Goal: Information Seeking & Learning: Learn about a topic

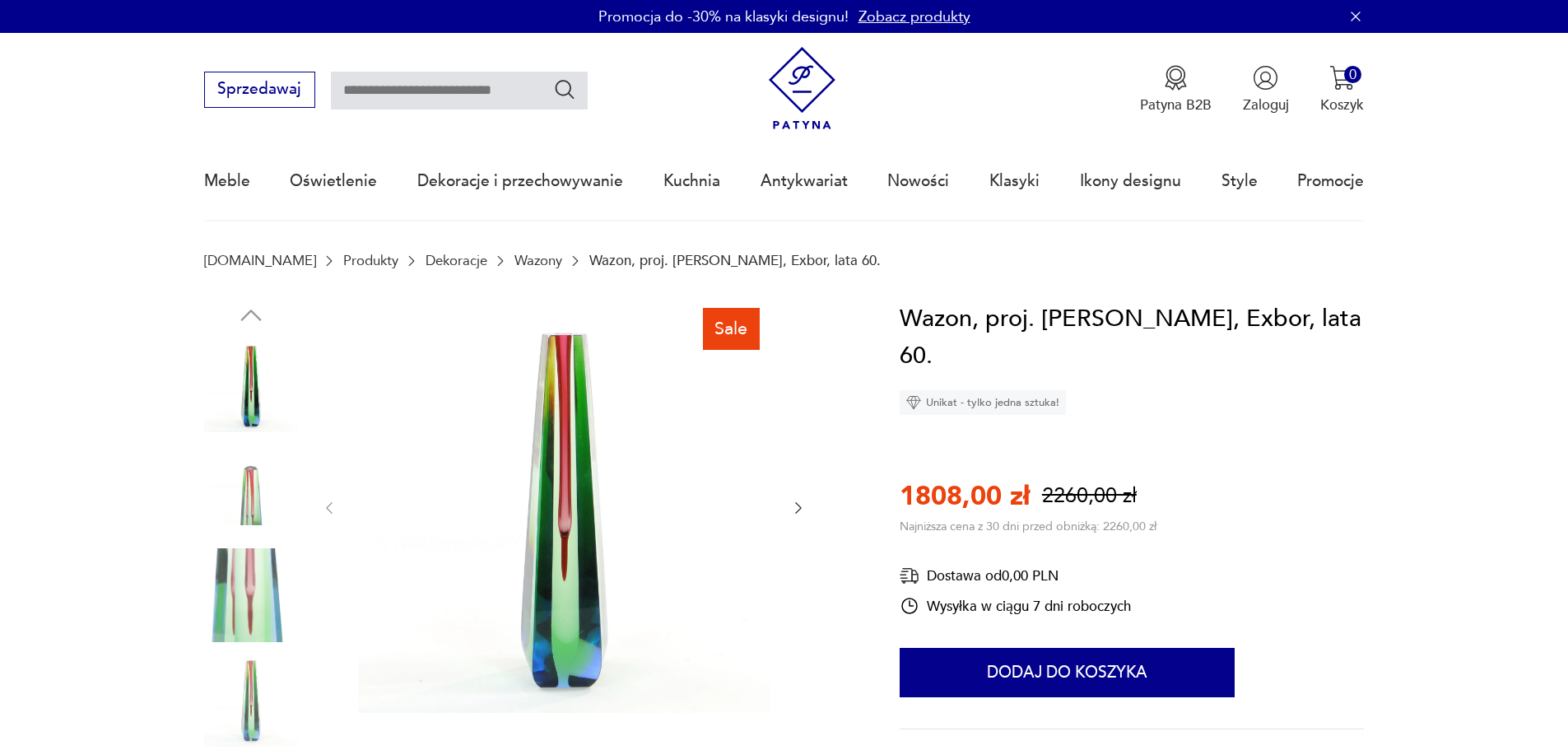
click at [800, 511] on icon "button" at bounding box center [798, 508] width 6 height 11
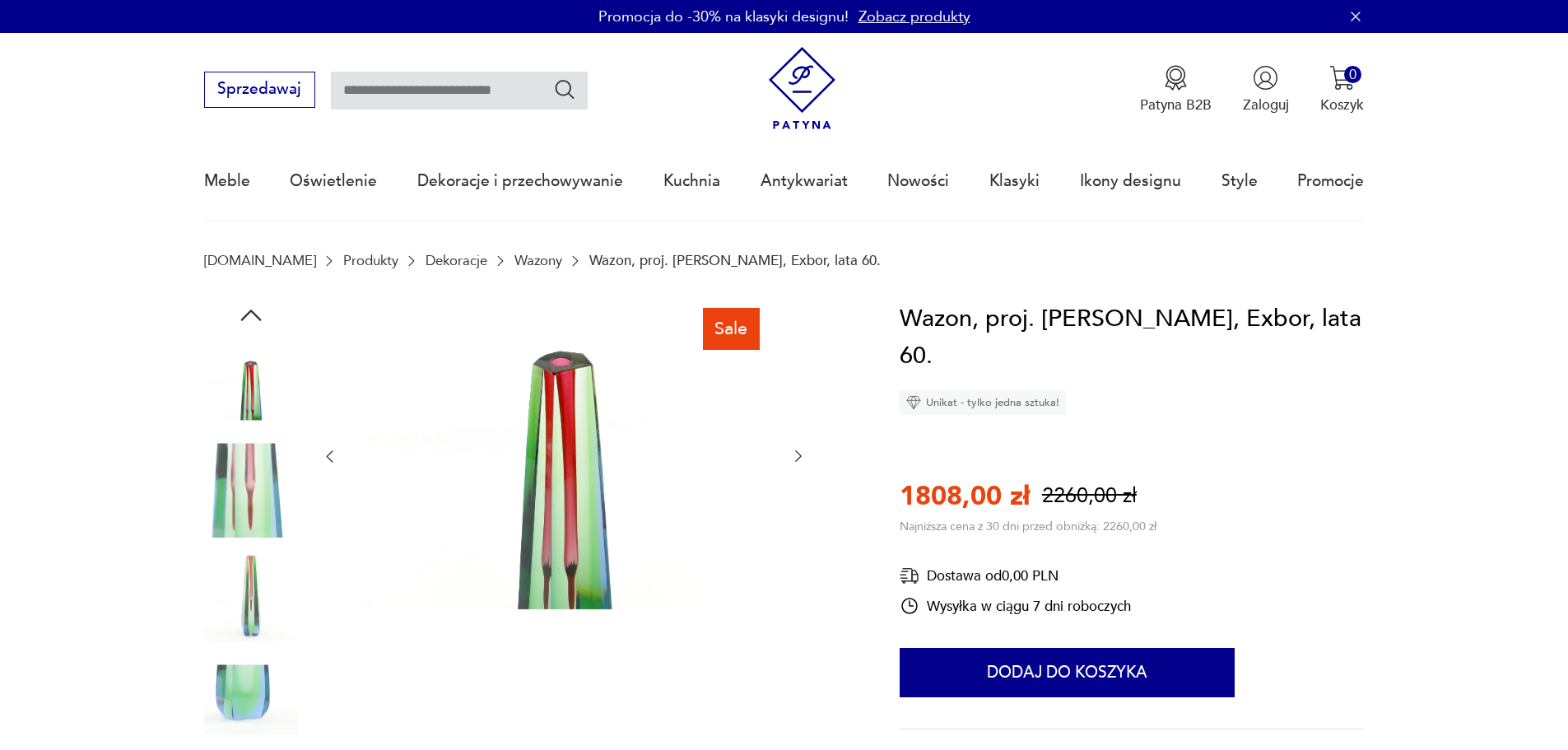
click at [800, 511] on div at bounding box center [564, 456] width 486 height 313
click at [801, 462] on icon "button" at bounding box center [799, 456] width 17 height 17
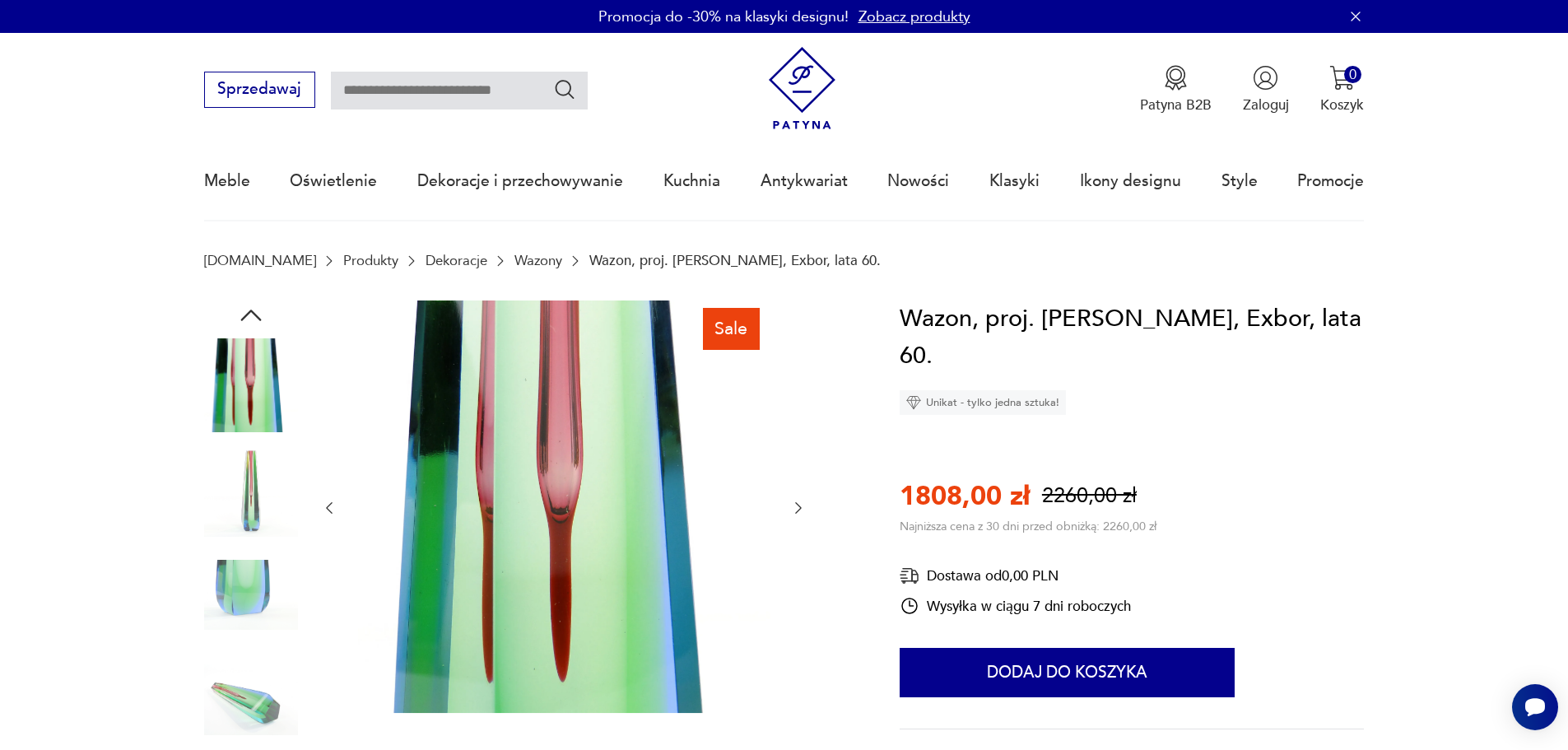
click at [802, 460] on div at bounding box center [564, 508] width 486 height 416
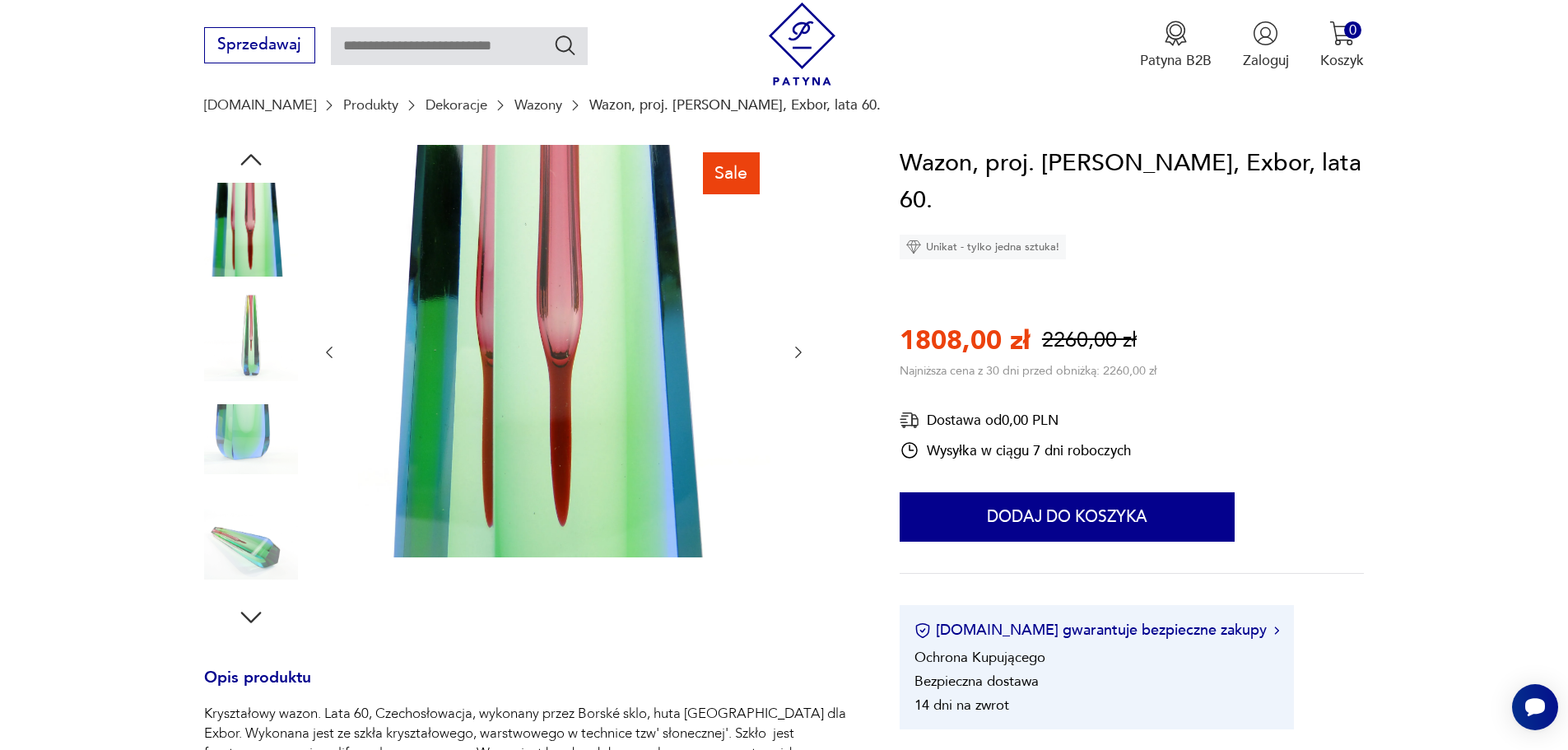
scroll to position [99, 0]
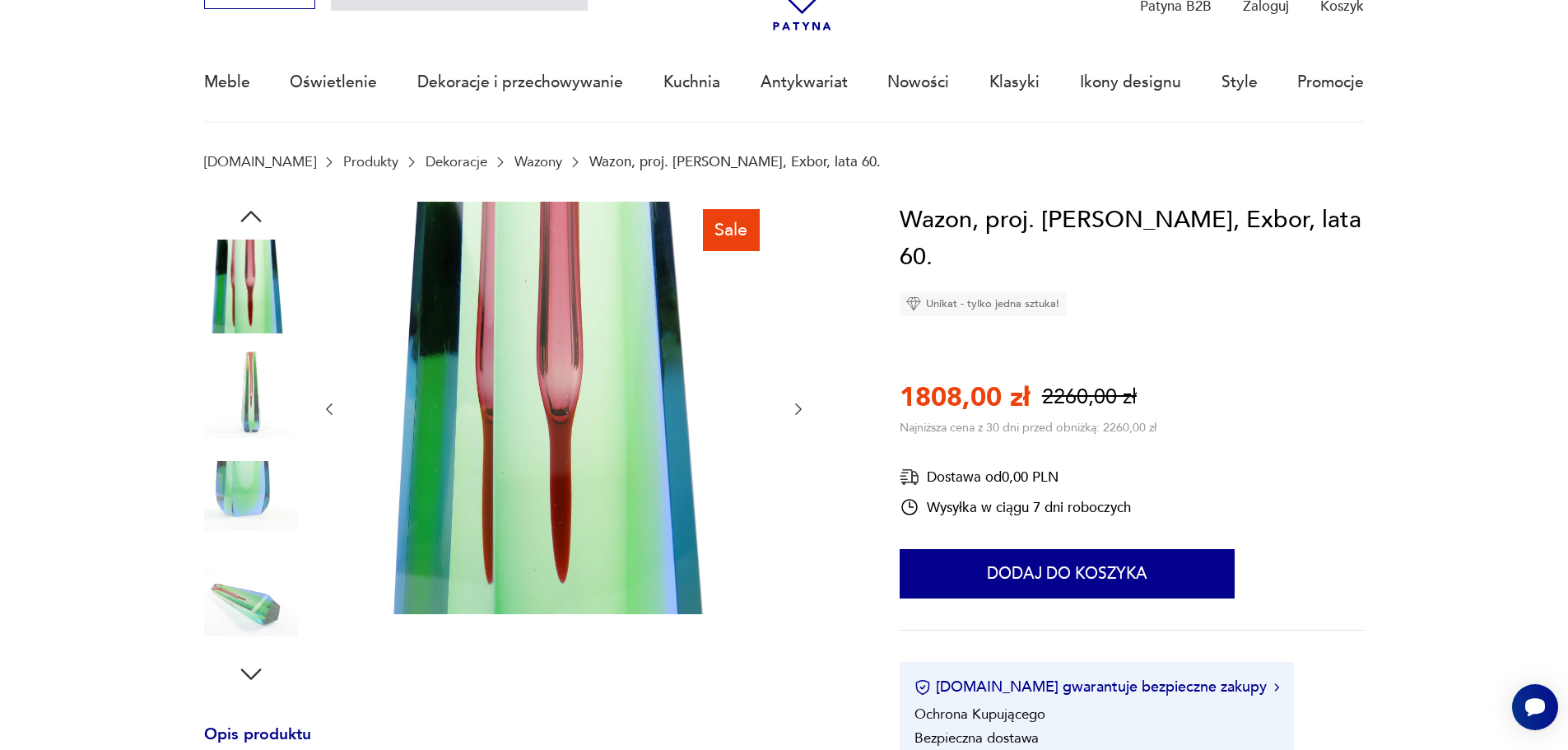
click at [514, 158] on link "Wazony" at bounding box center [538, 162] width 48 height 16
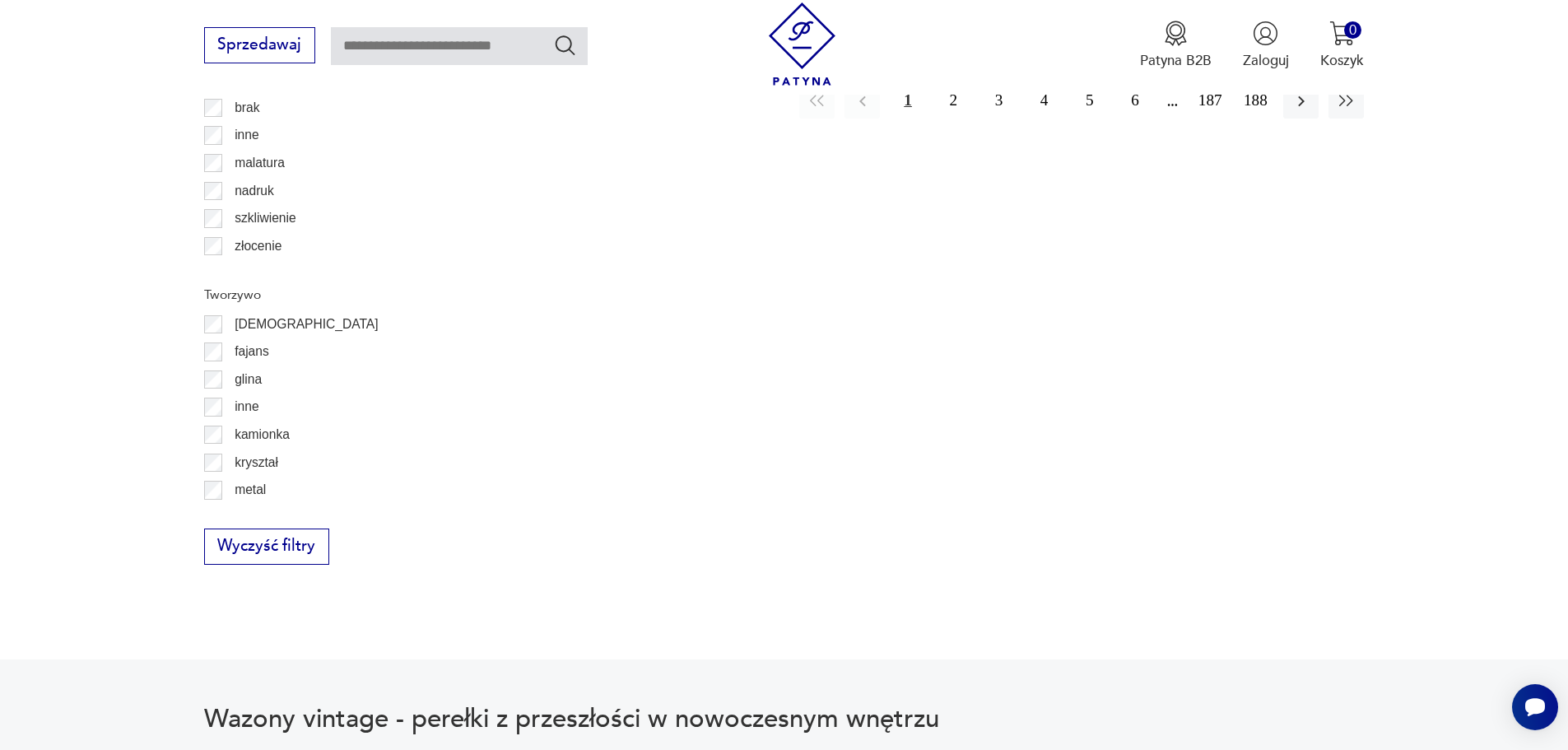
scroll to position [1947, 0]
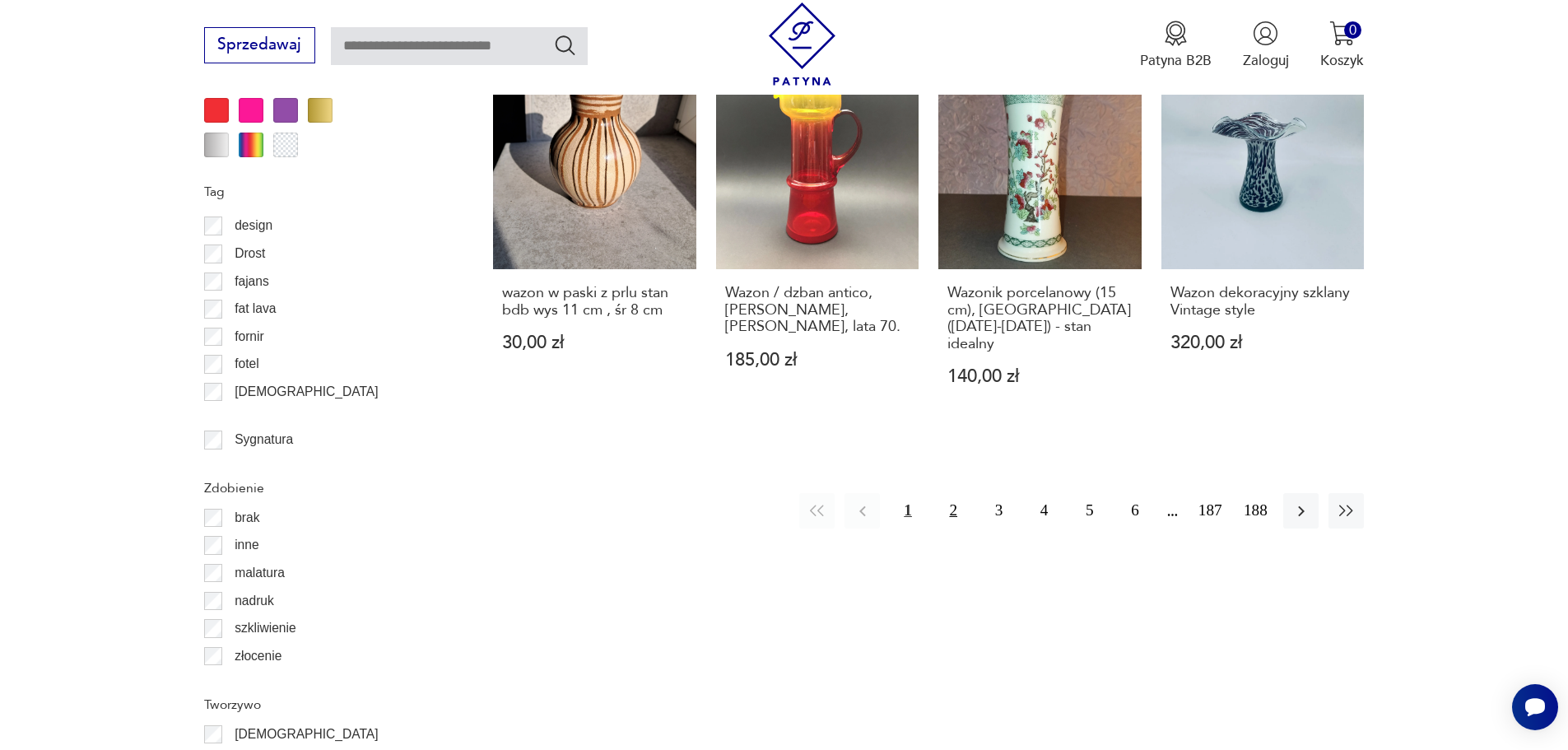
click at [945, 493] on button "2" at bounding box center [954, 511] width 35 height 35
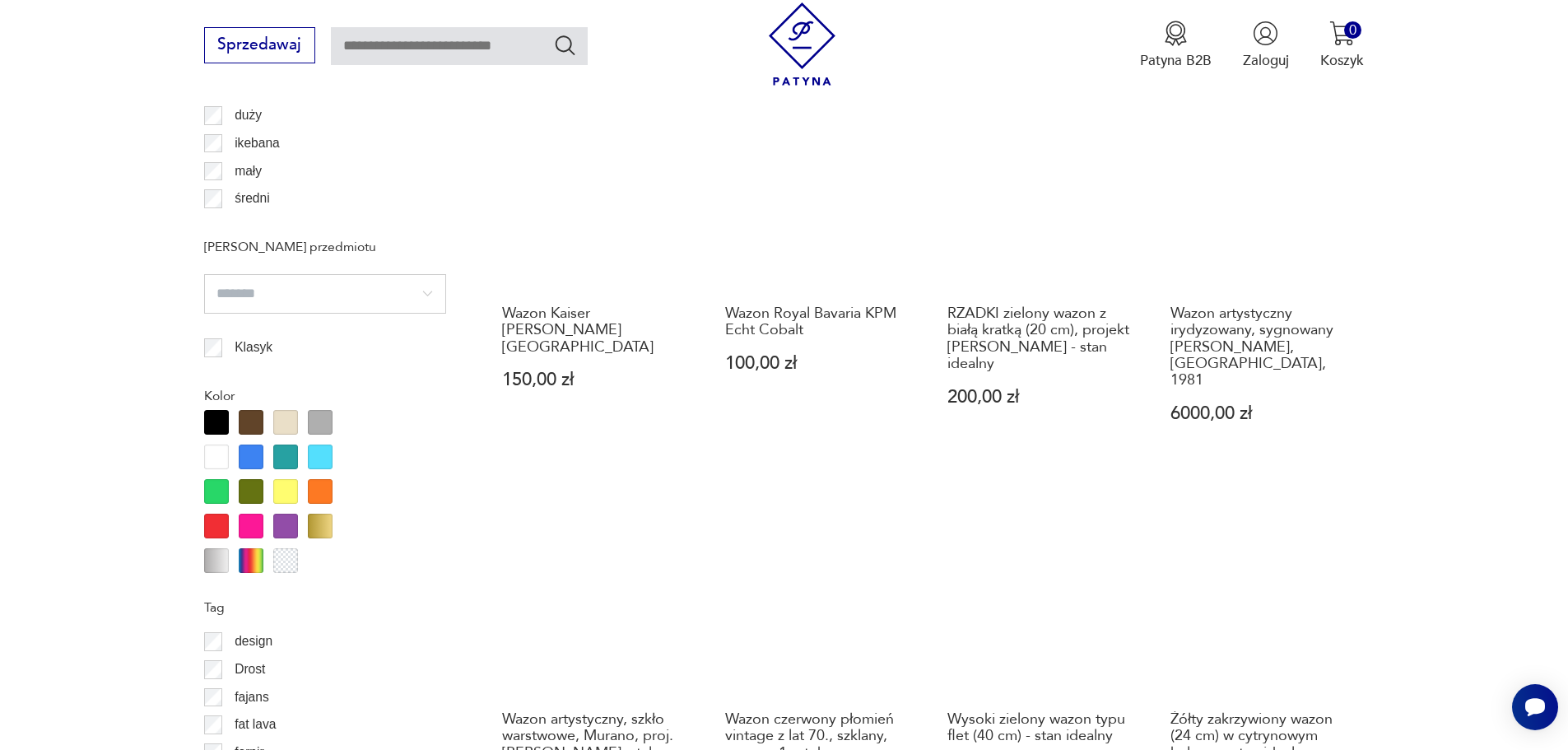
scroll to position [1701, 0]
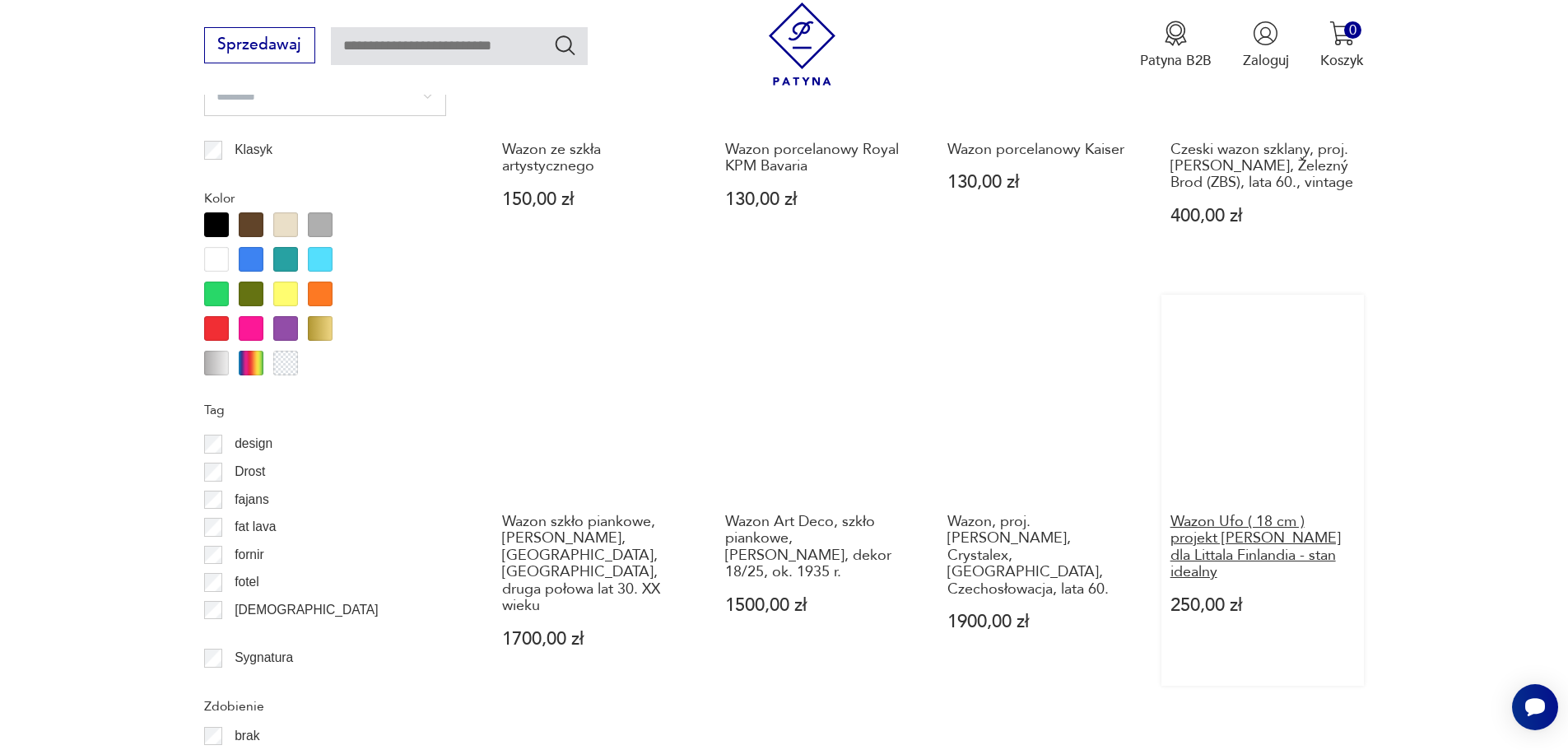
scroll to position [1784, 0]
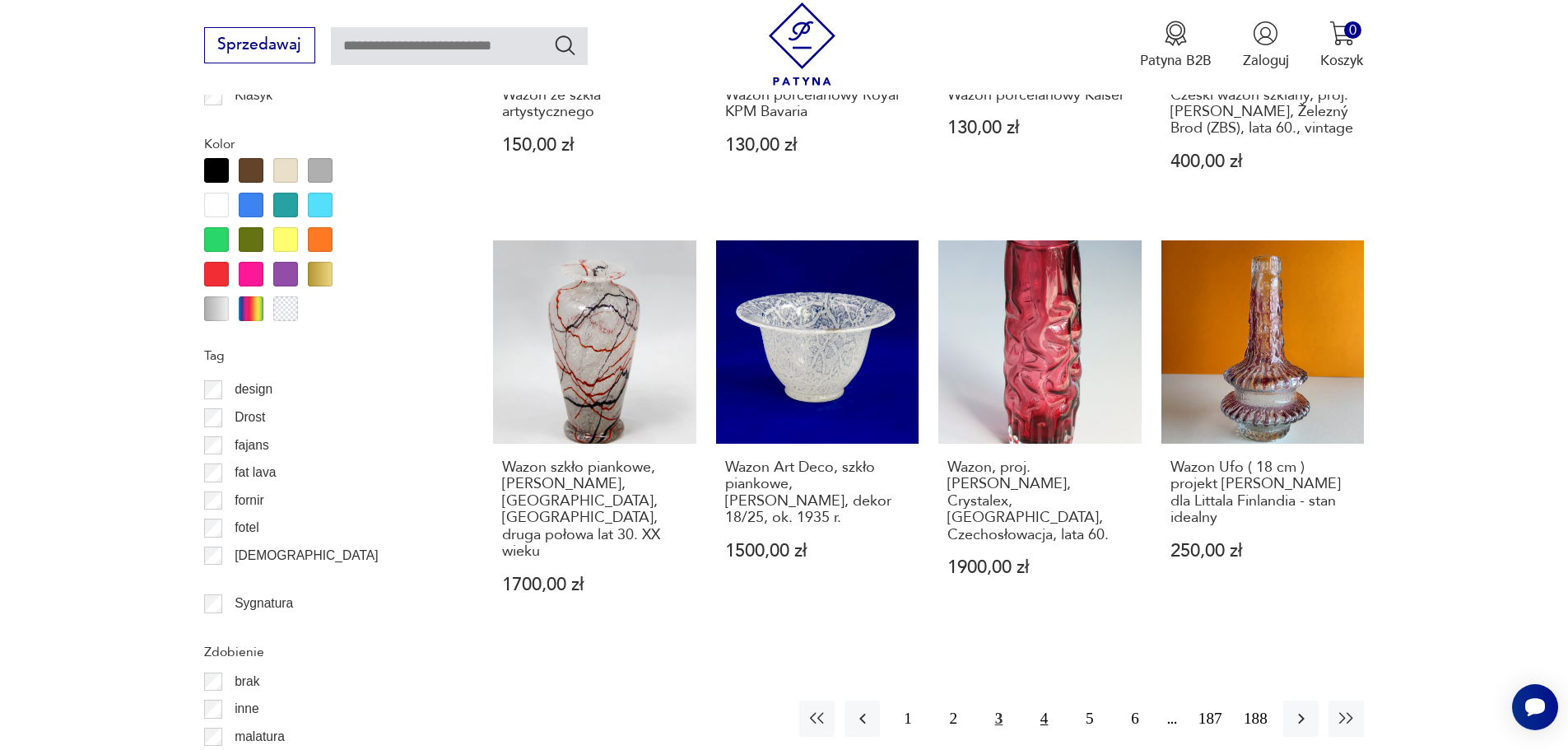
click at [1038, 701] on button "4" at bounding box center [1044, 719] width 35 height 35
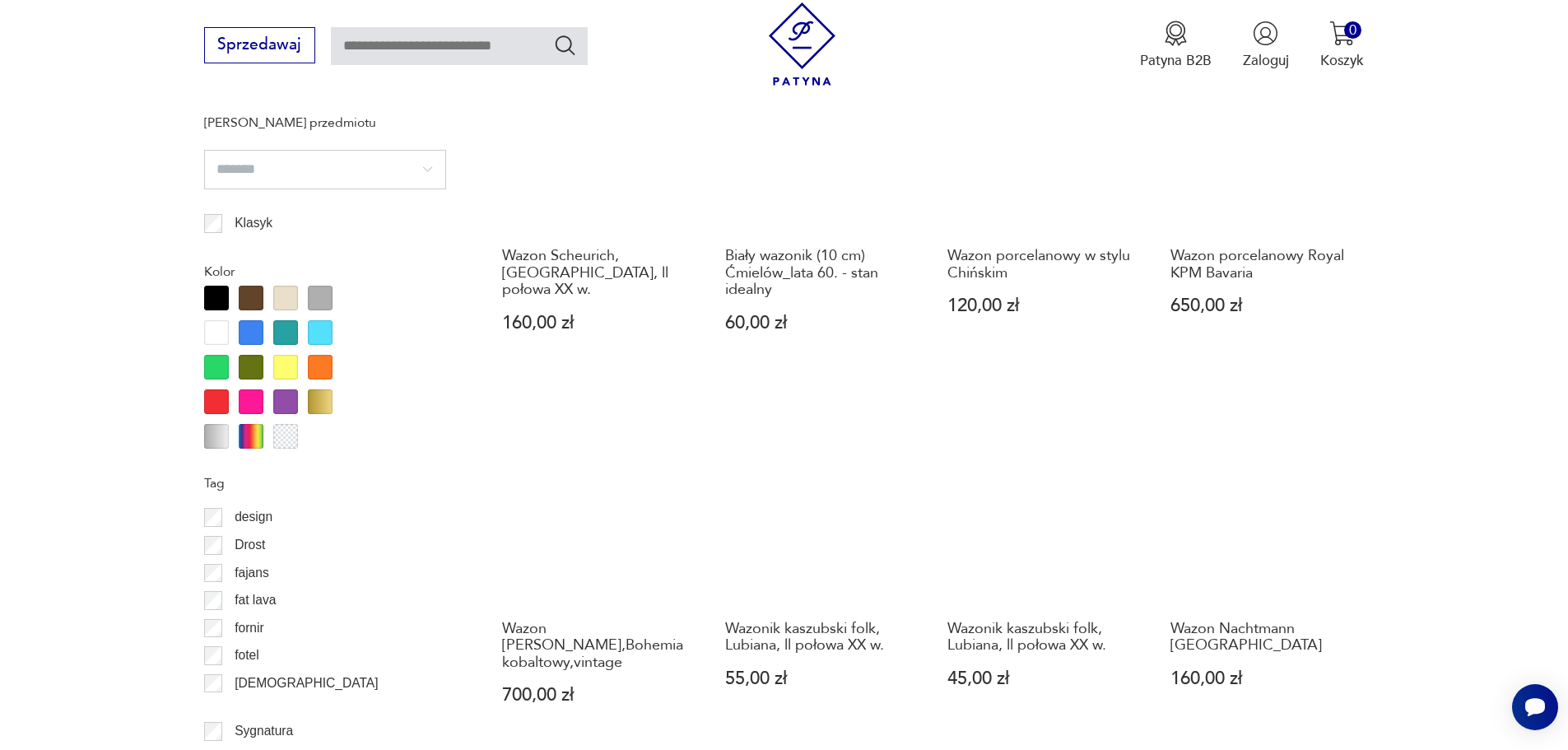
scroll to position [1784, 0]
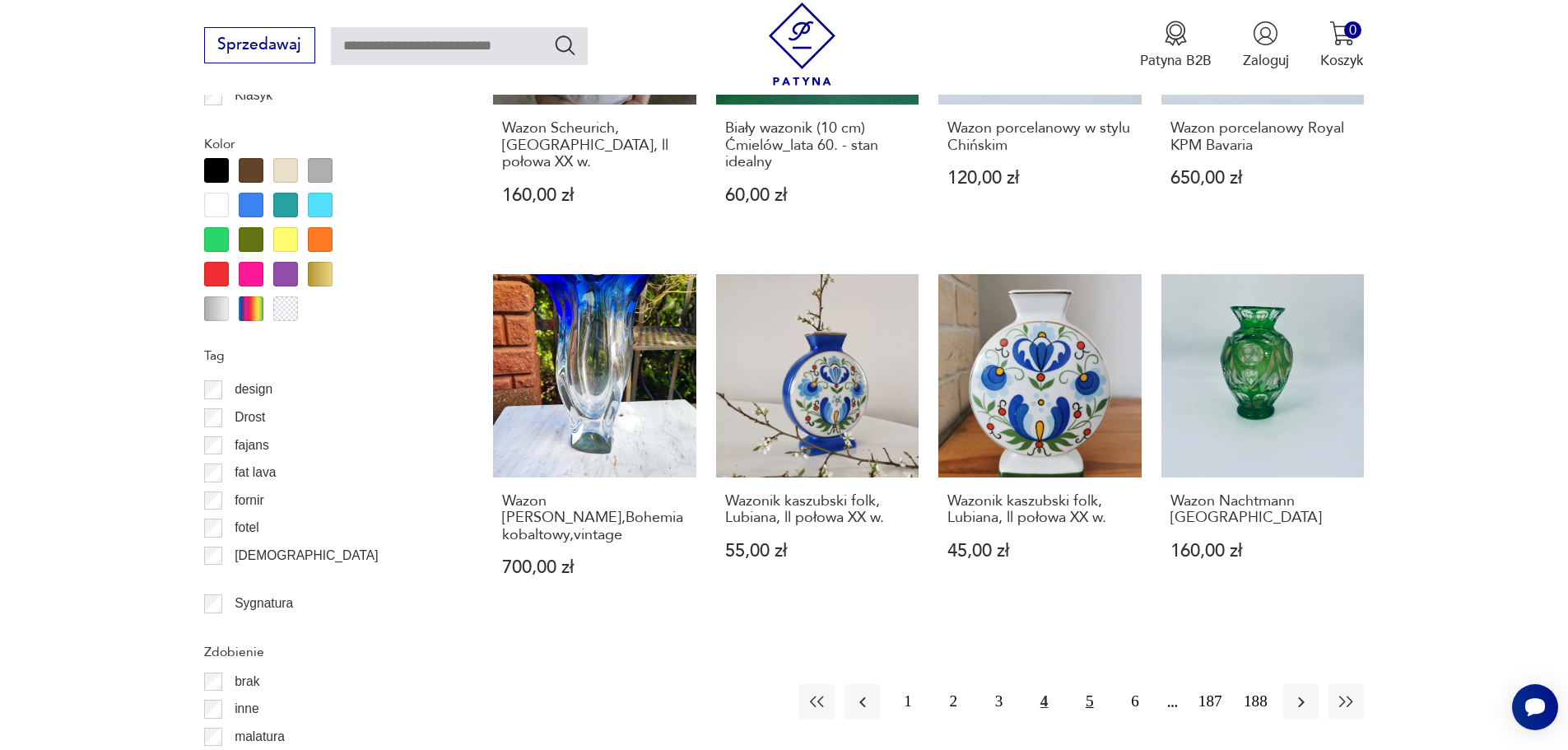
click at [1088, 684] on button "5" at bounding box center [1090, 702] width 35 height 35
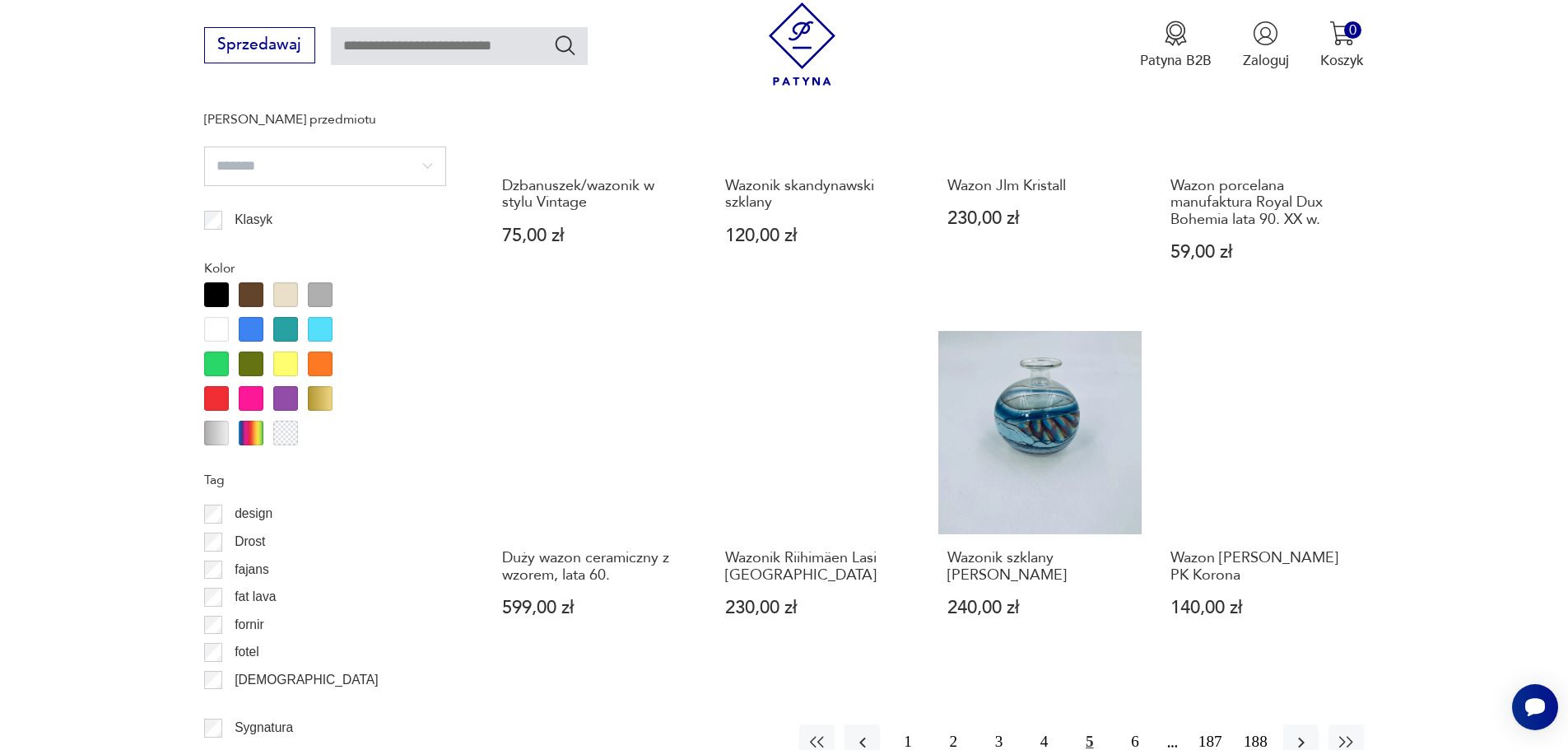
scroll to position [1784, 0]
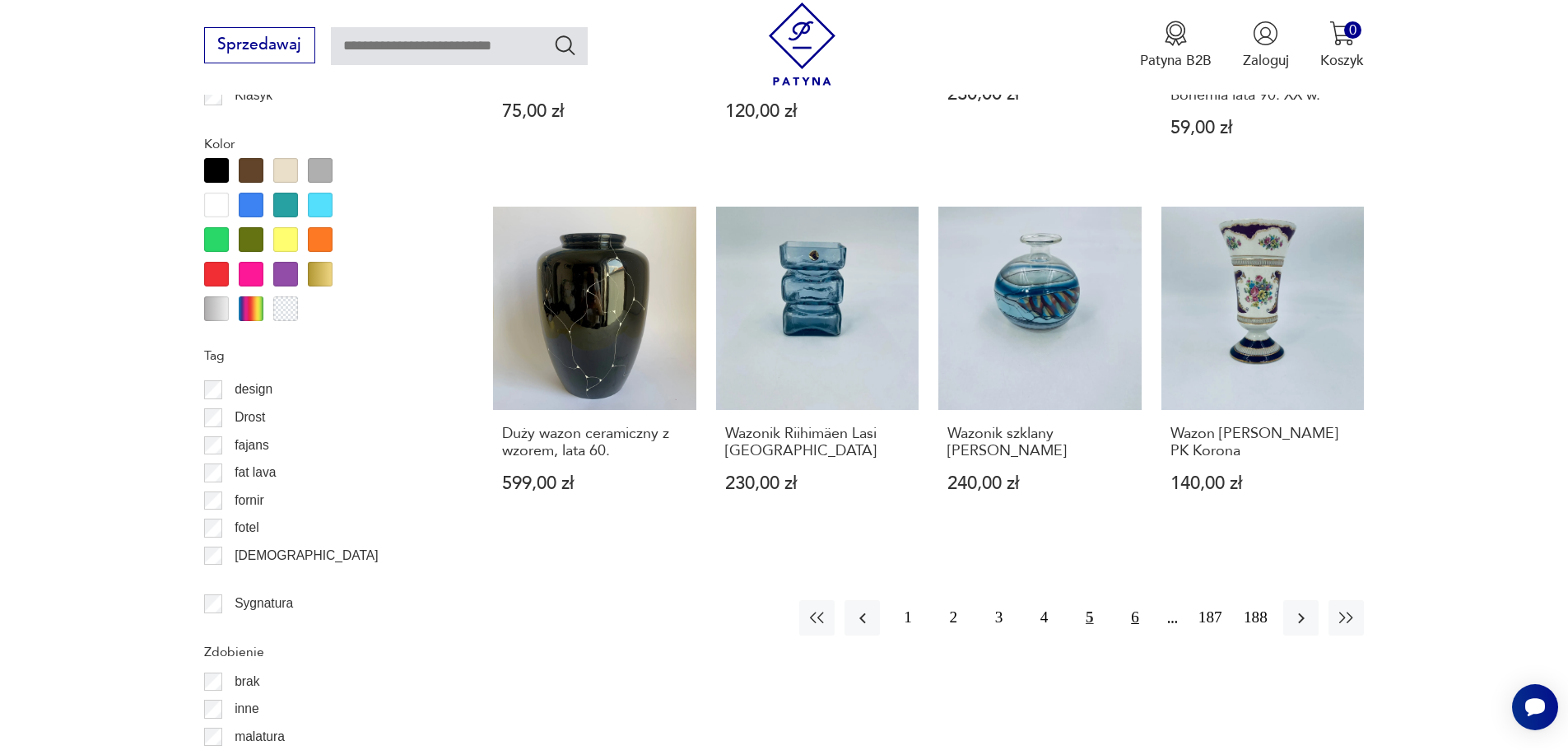
drag, startPoint x: 1114, startPoint y: 629, endPoint x: 1123, endPoint y: 624, distance: 10.3
click at [1115, 629] on div "1 2 3 4 5 6 187 188" at bounding box center [1082, 618] width 565 height 35
click at [1134, 617] on button "6" at bounding box center [1135, 618] width 35 height 35
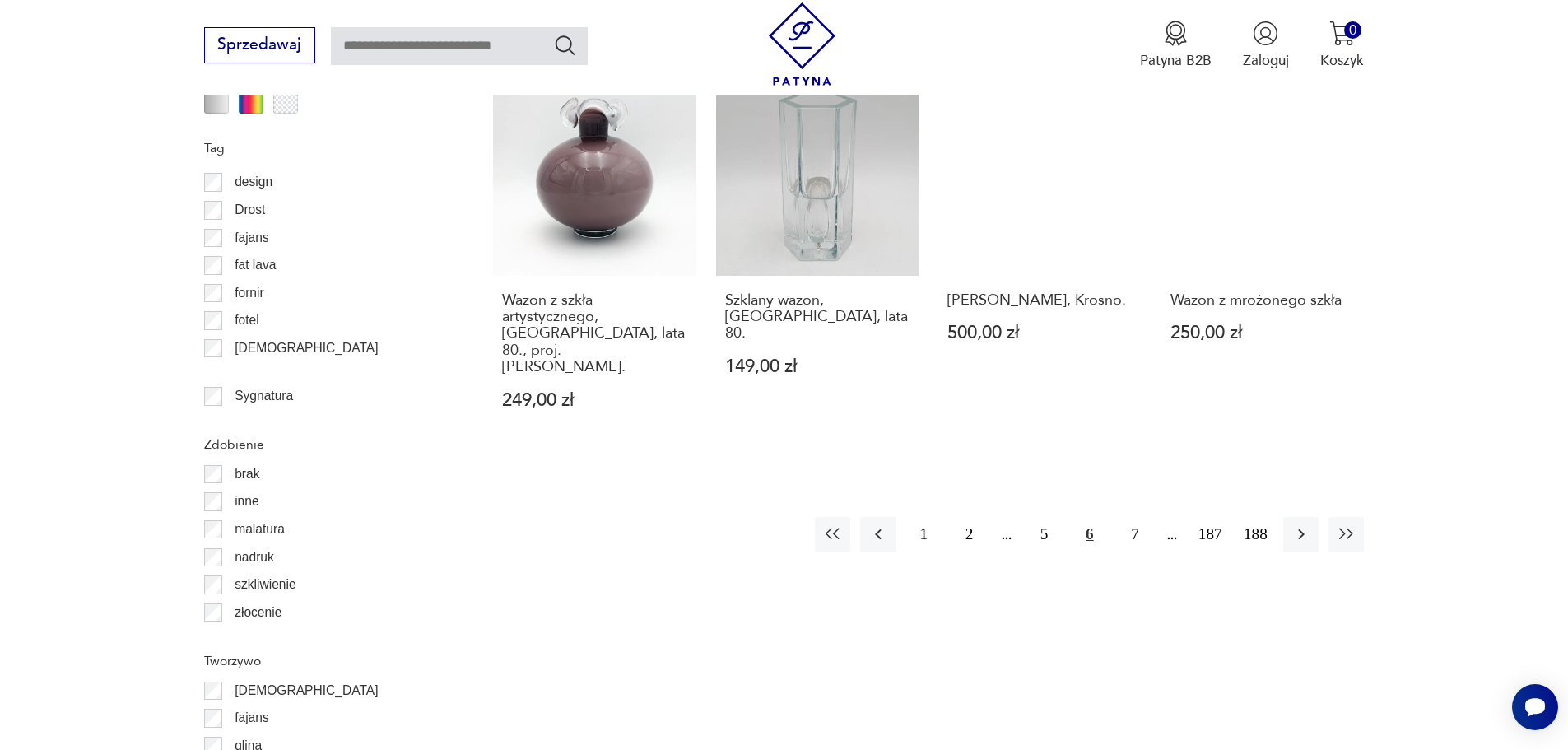
scroll to position [2113, 0]
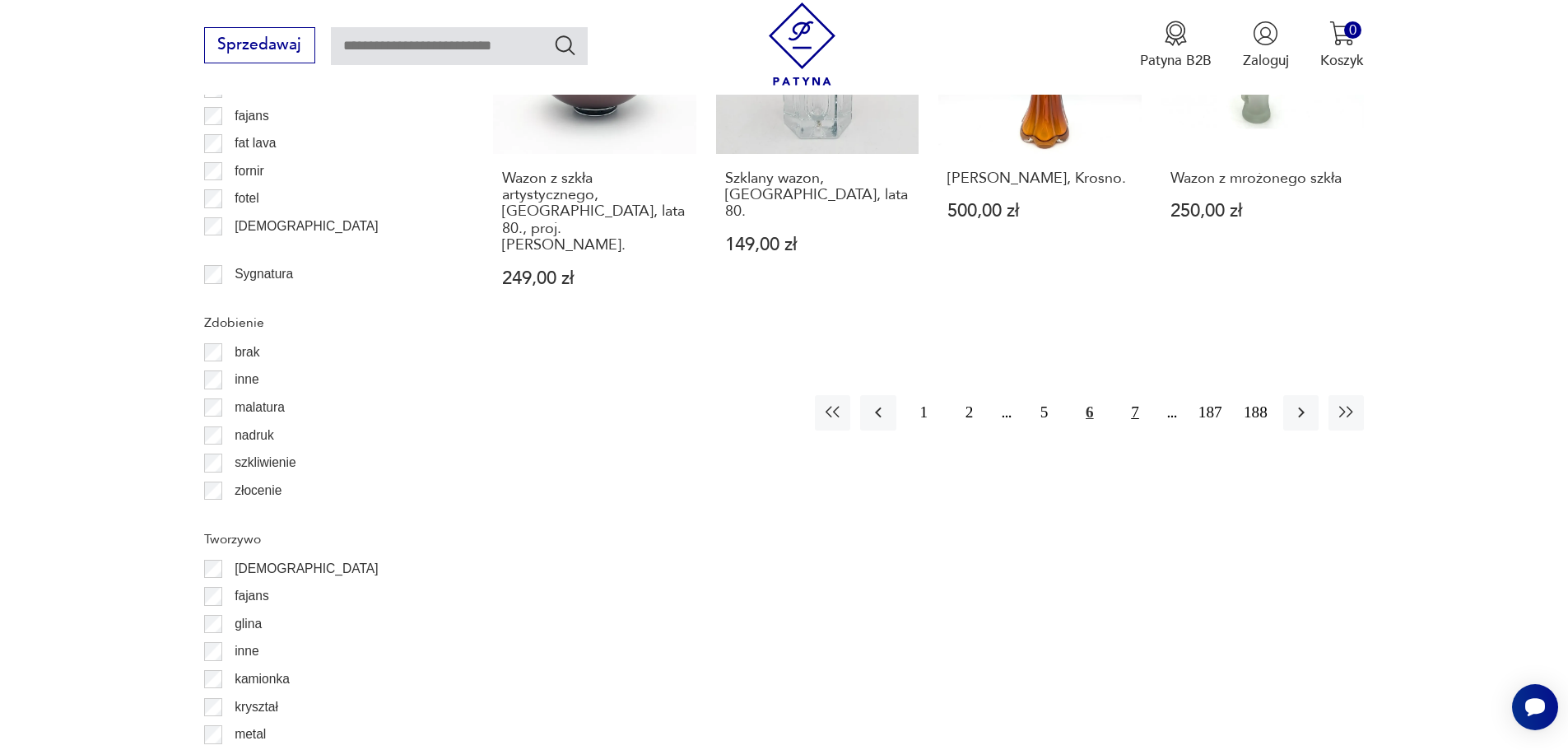
click at [1134, 395] on button "7" at bounding box center [1135, 413] width 35 height 35
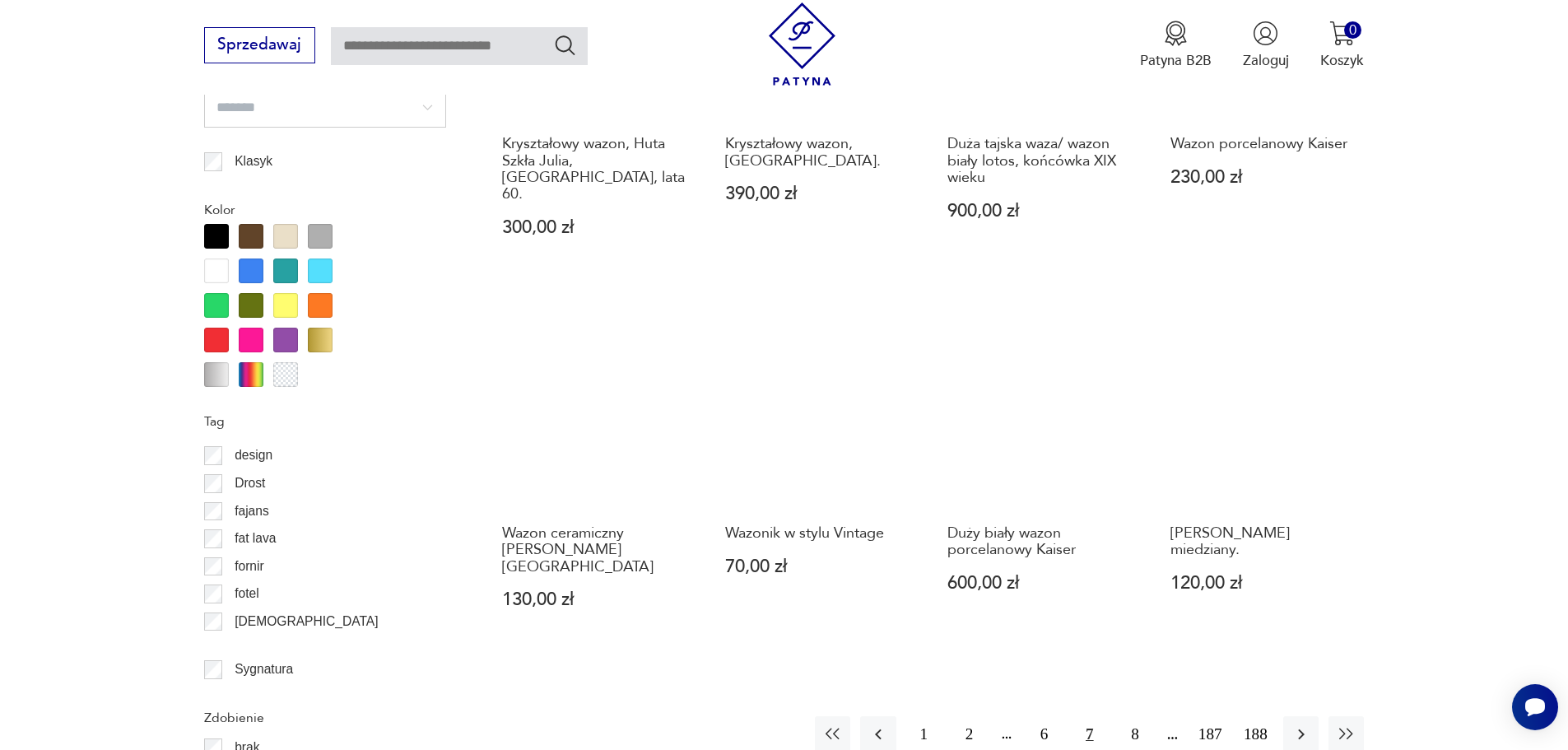
scroll to position [1784, 0]
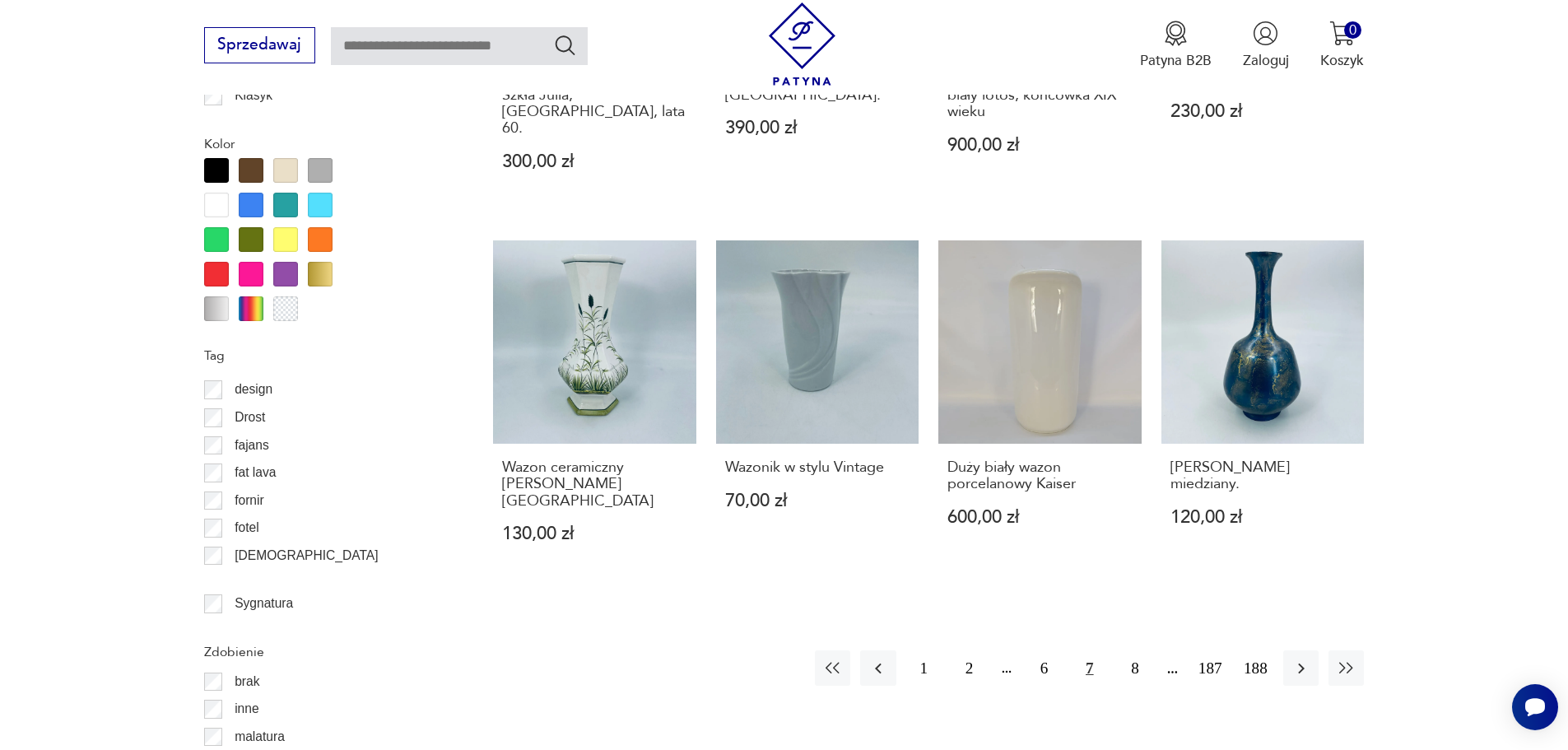
click at [1090, 650] on button "7" at bounding box center [1090, 668] width 35 height 35
click at [1128, 650] on button "8" at bounding box center [1135, 668] width 35 height 35
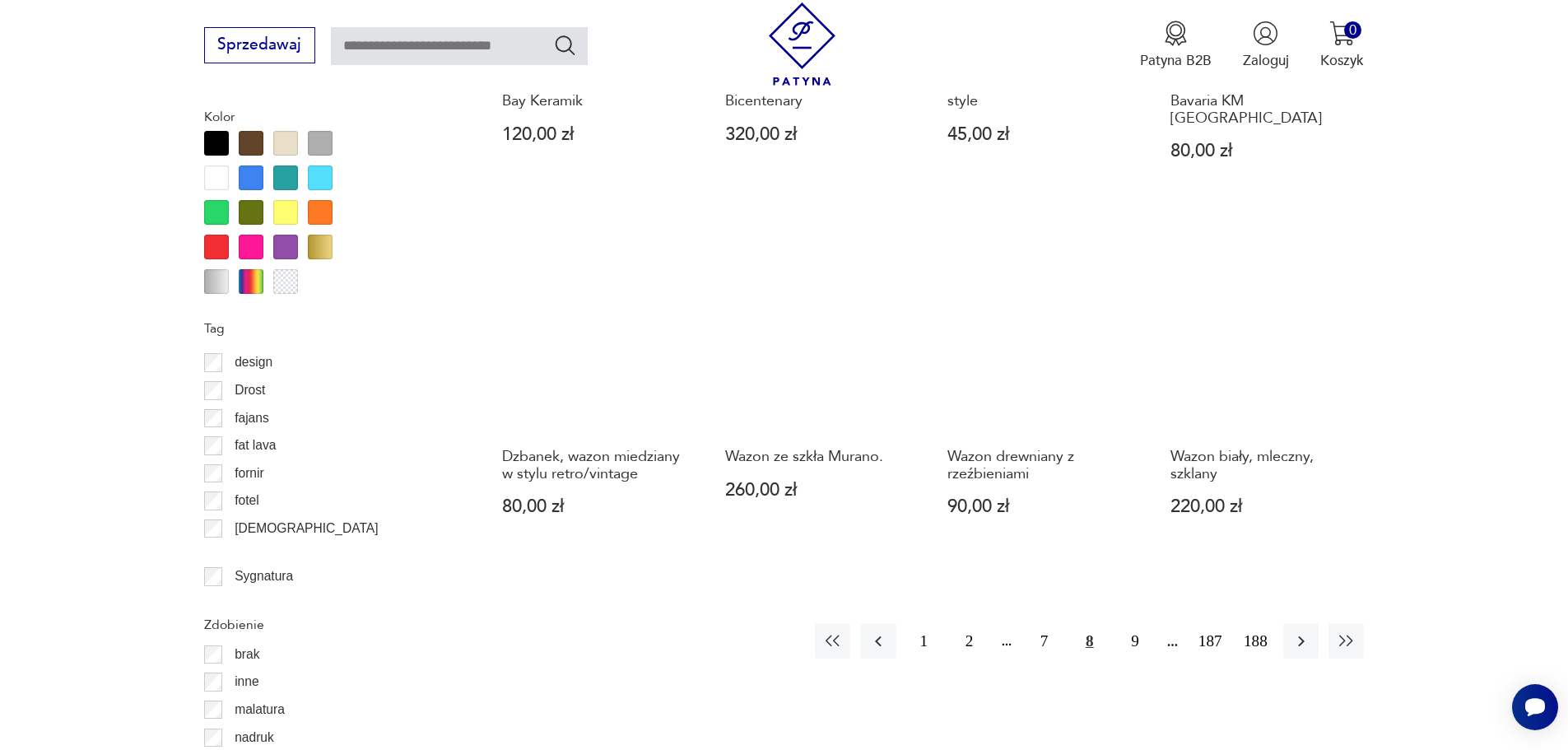
scroll to position [1866, 0]
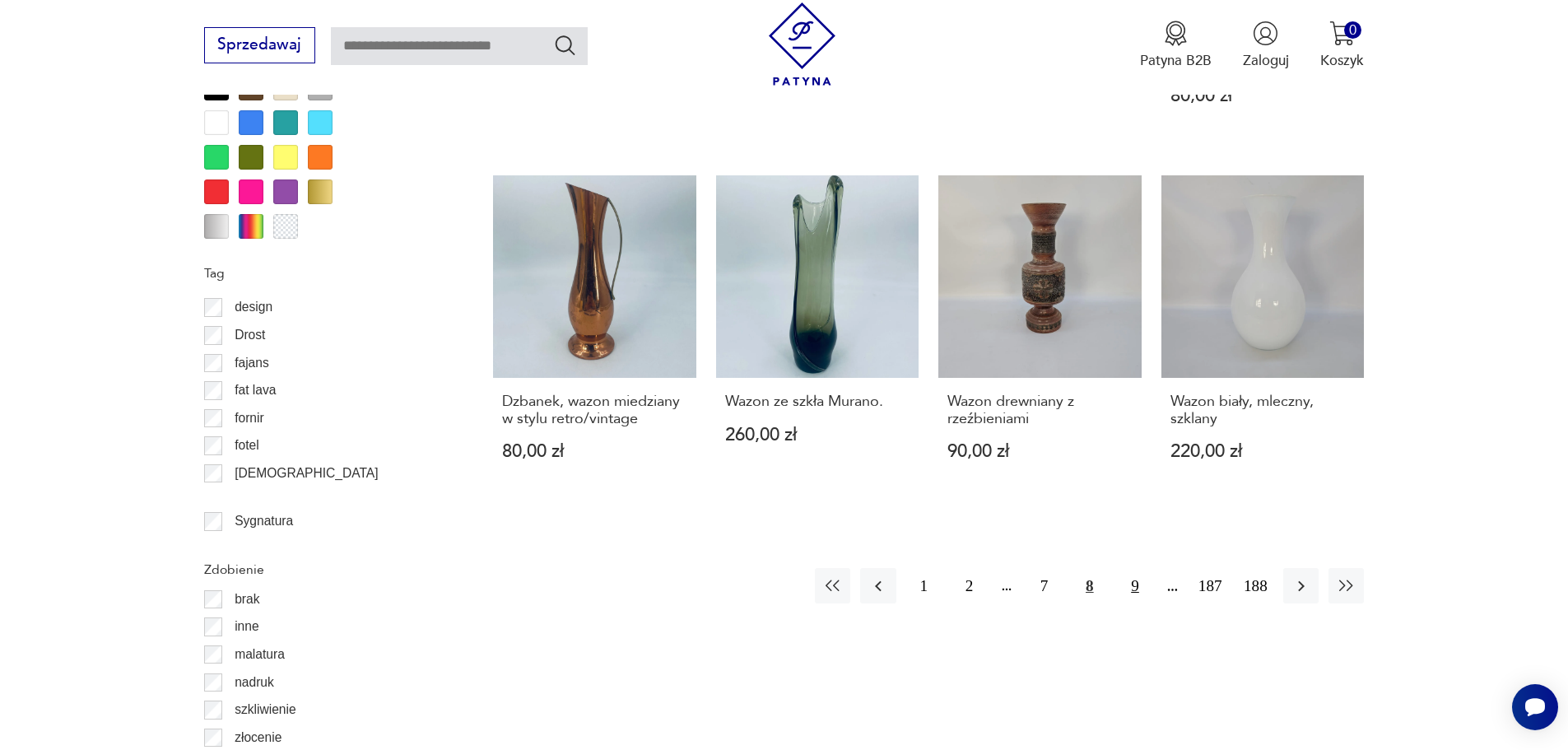
click at [1128, 568] on button "9" at bounding box center [1135, 586] width 35 height 35
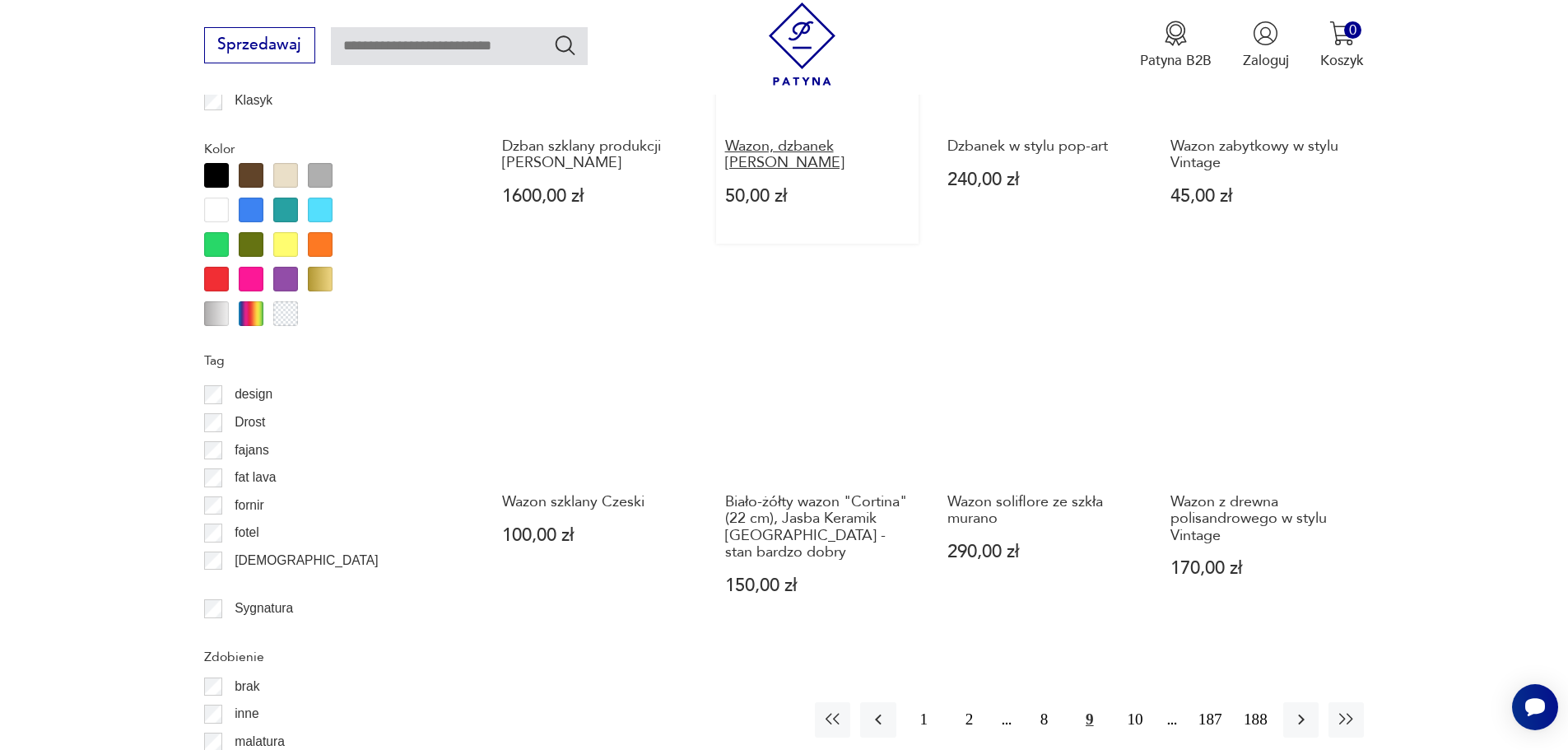
scroll to position [1784, 0]
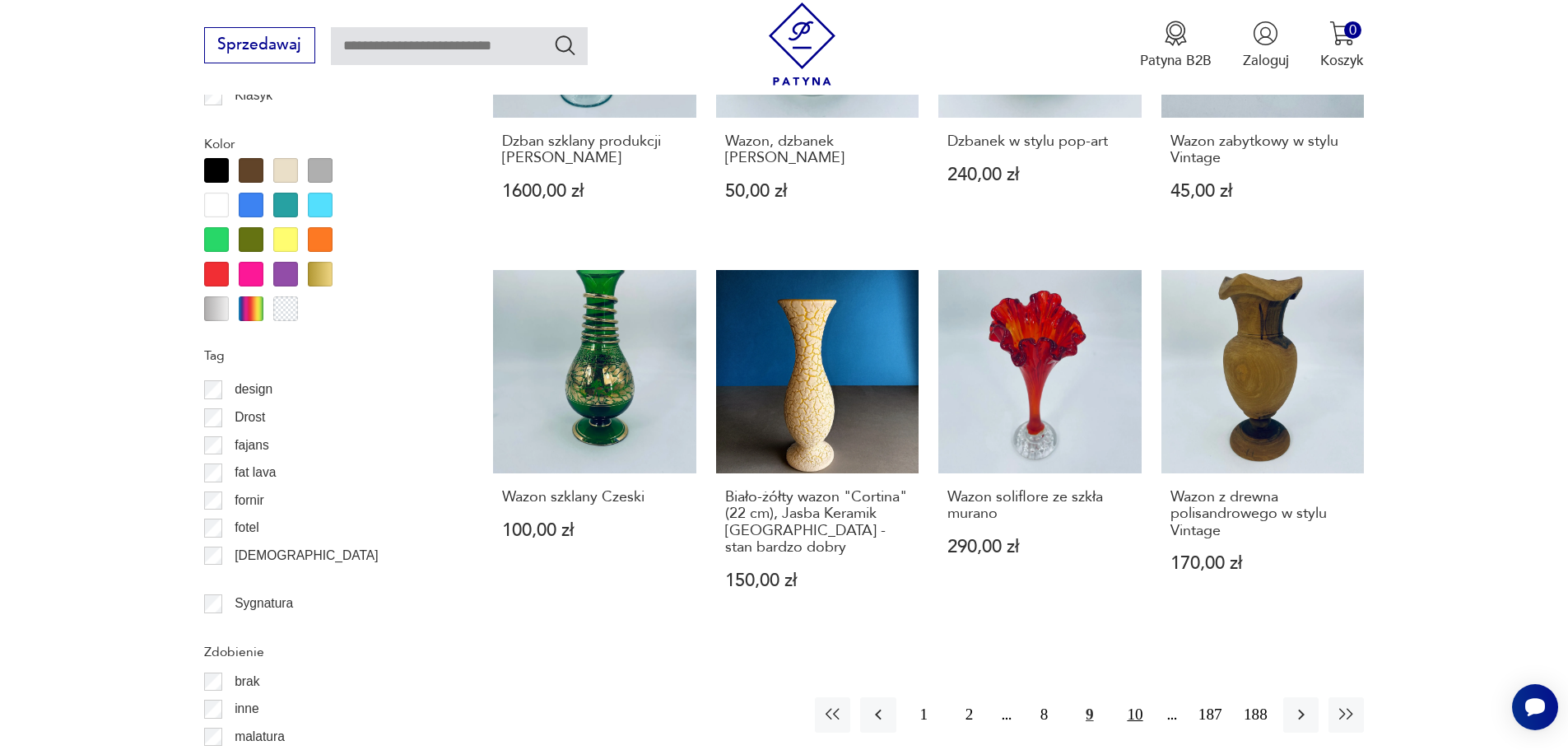
click at [1134, 697] on button "10" at bounding box center [1135, 715] width 35 height 35
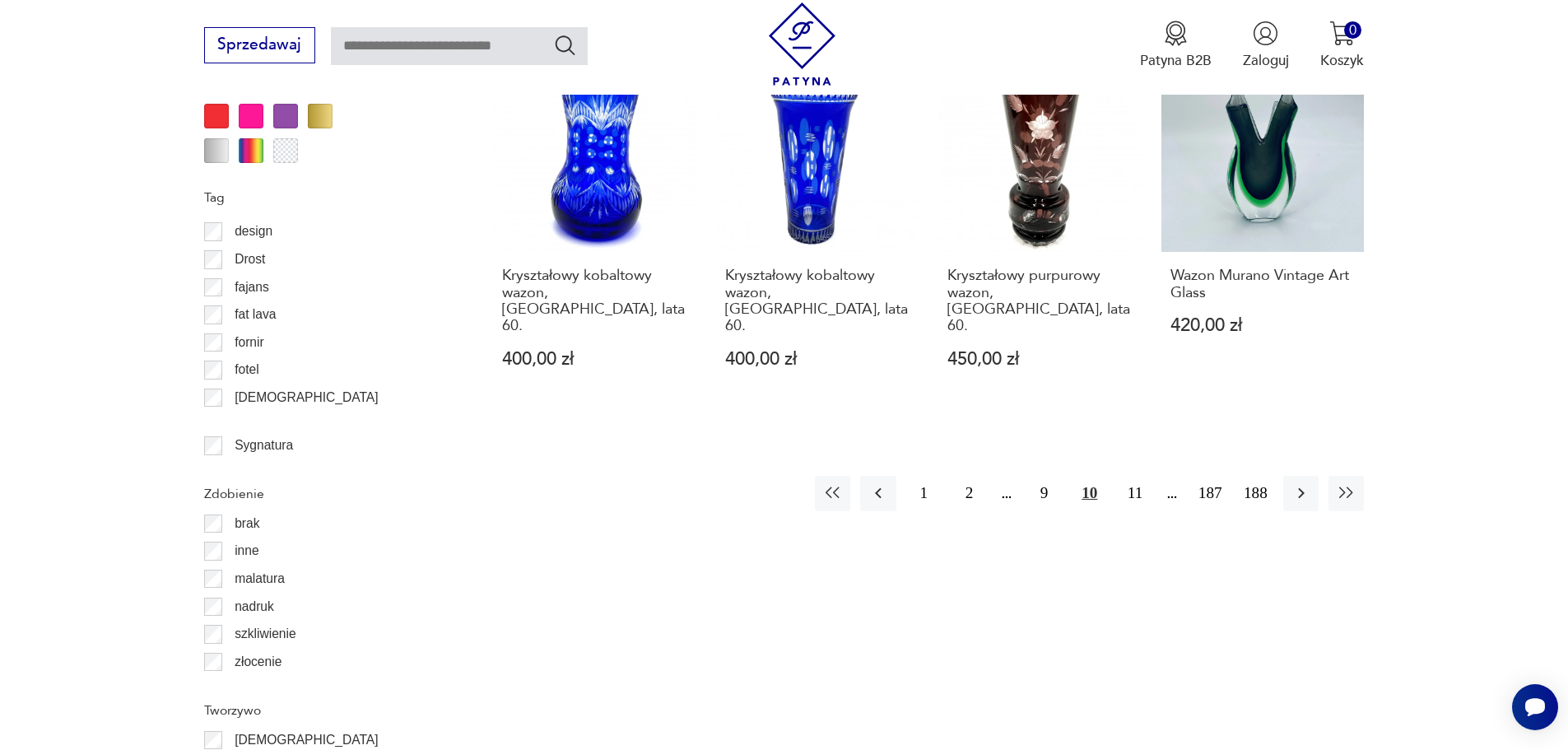
scroll to position [1948, 0]
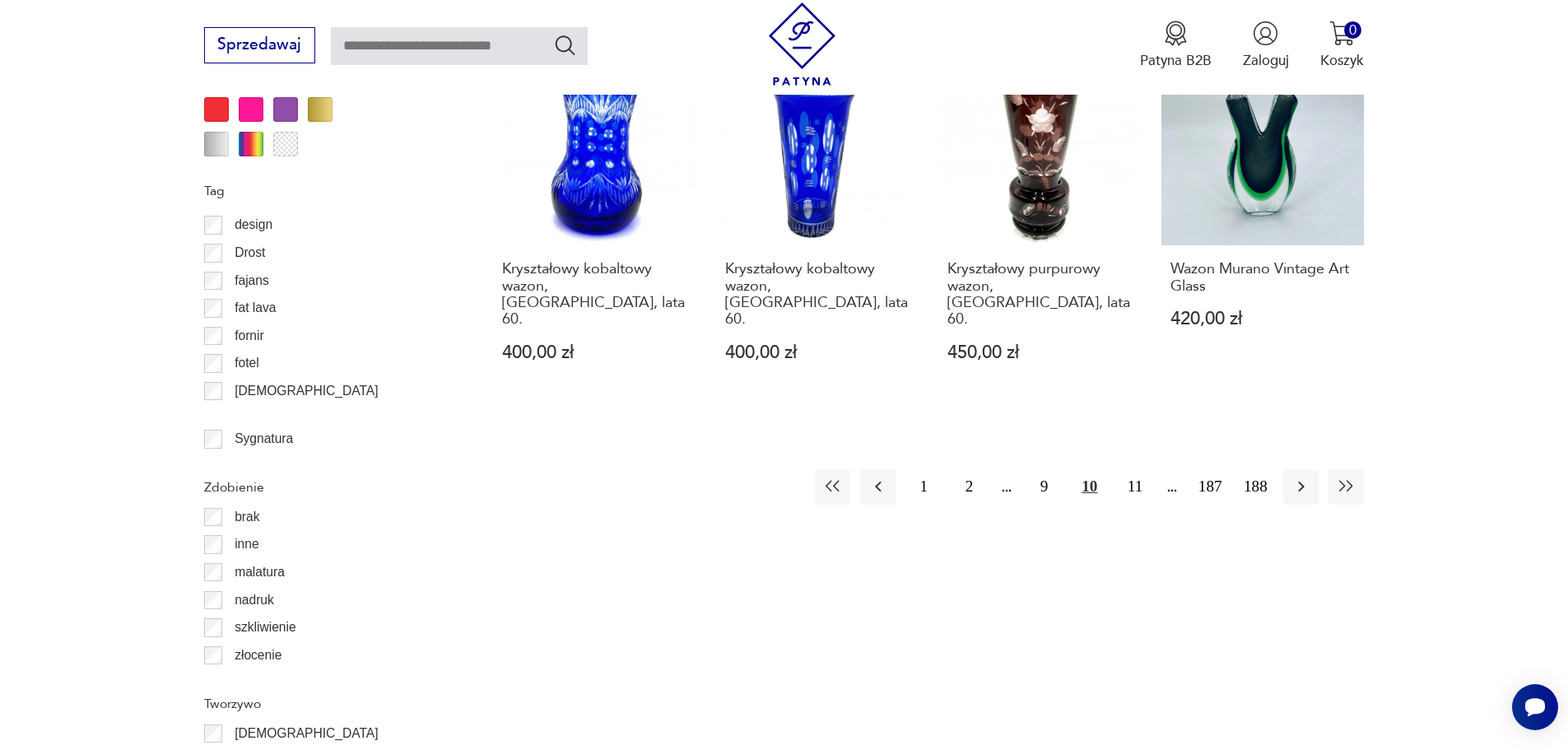
click at [1165, 469] on div "1 2 9 10 11 187 188" at bounding box center [1090, 487] width 549 height 35
click at [1137, 469] on button "11" at bounding box center [1135, 487] width 35 height 35
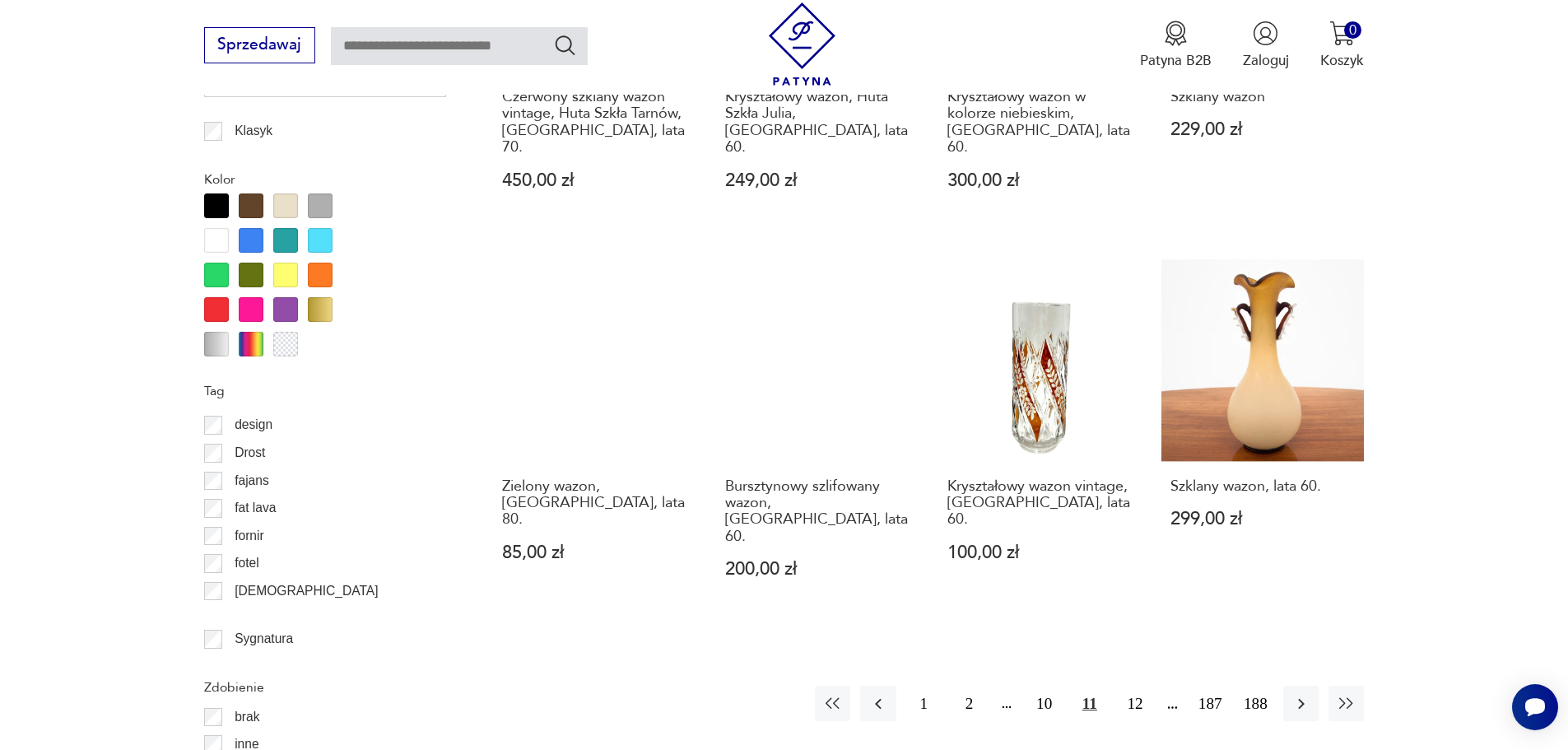
scroll to position [1784, 0]
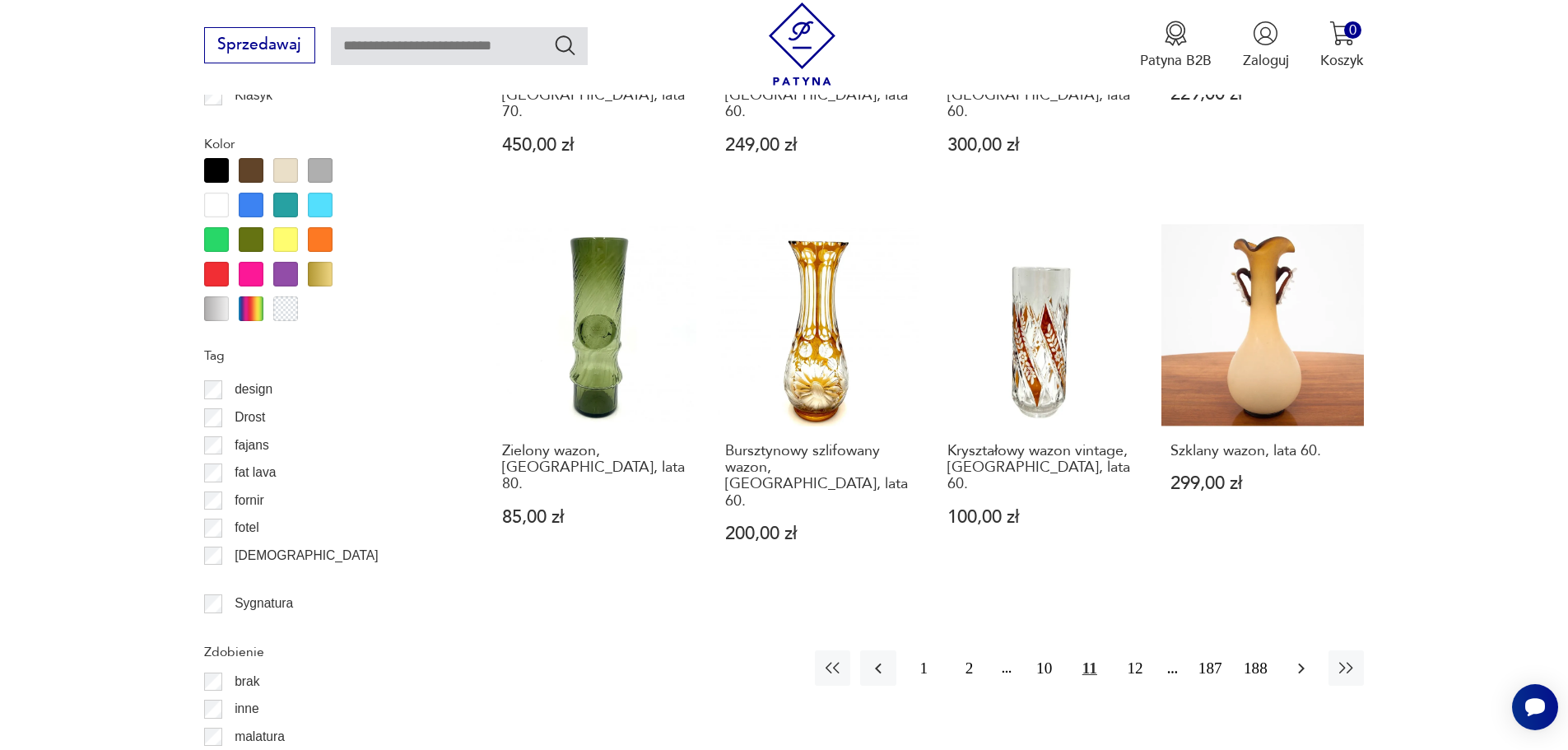
click at [1300, 659] on icon "button" at bounding box center [1301, 668] width 19 height 19
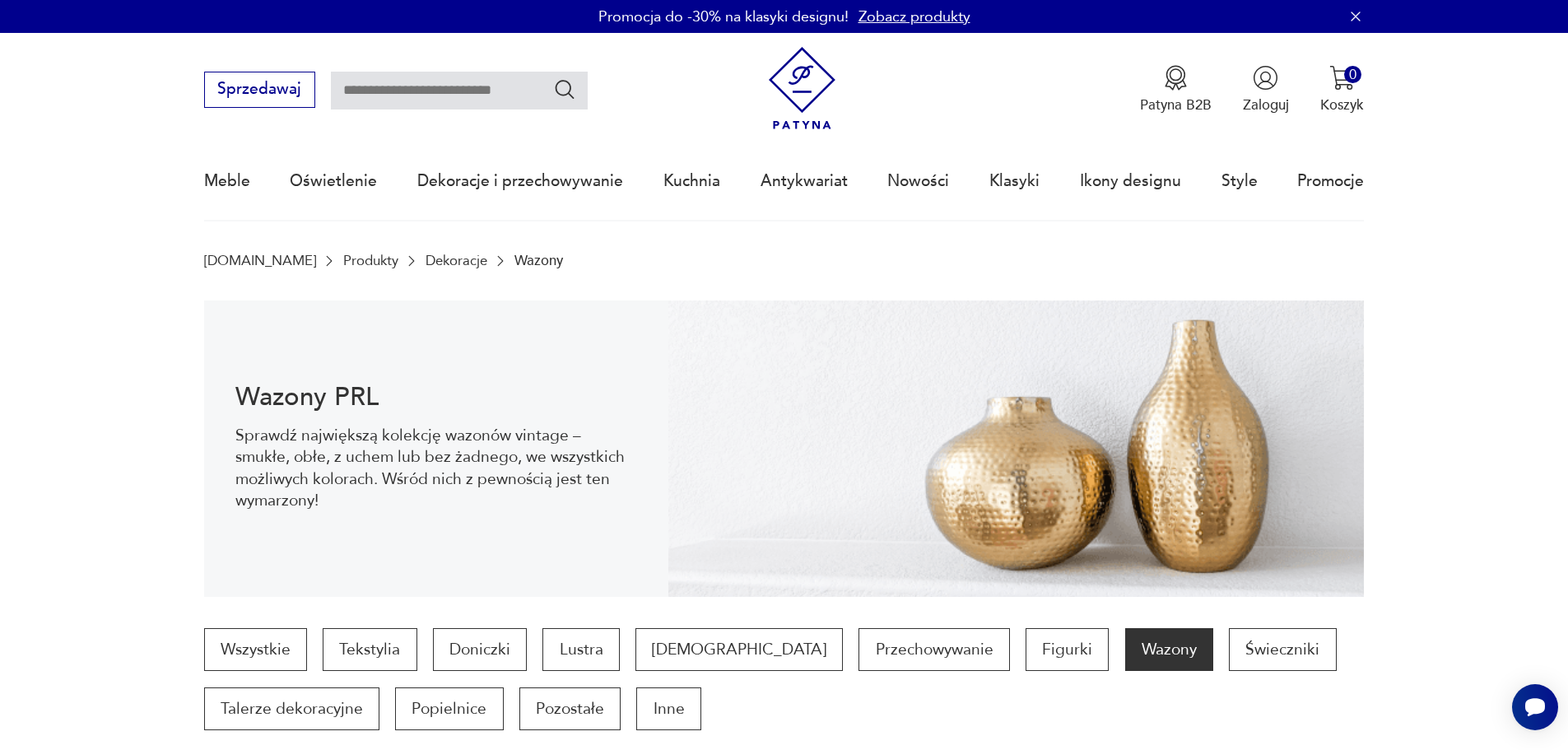
click at [435, 72] on input "text" at bounding box center [459, 91] width 257 height 38
type input "*******"
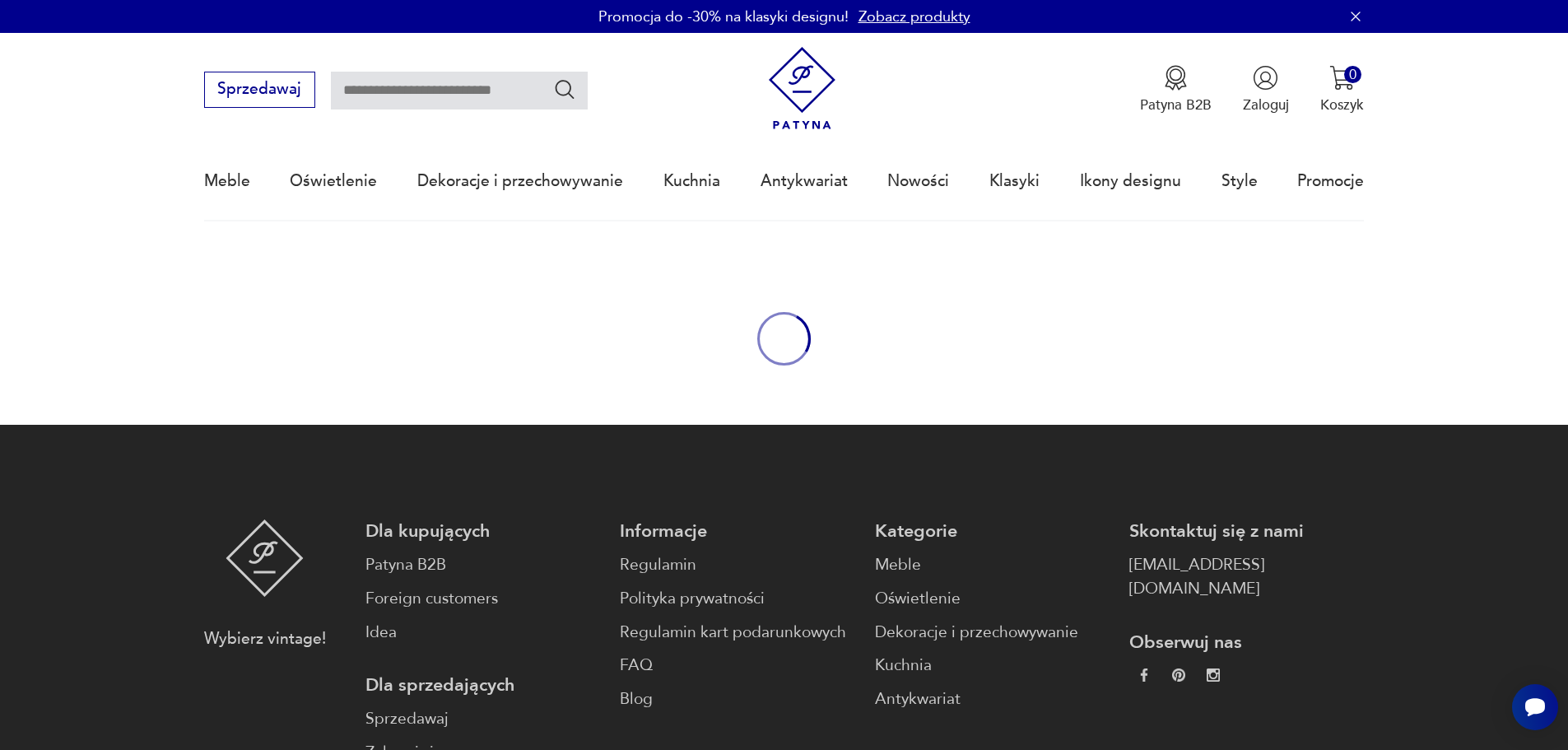
type input "*******"
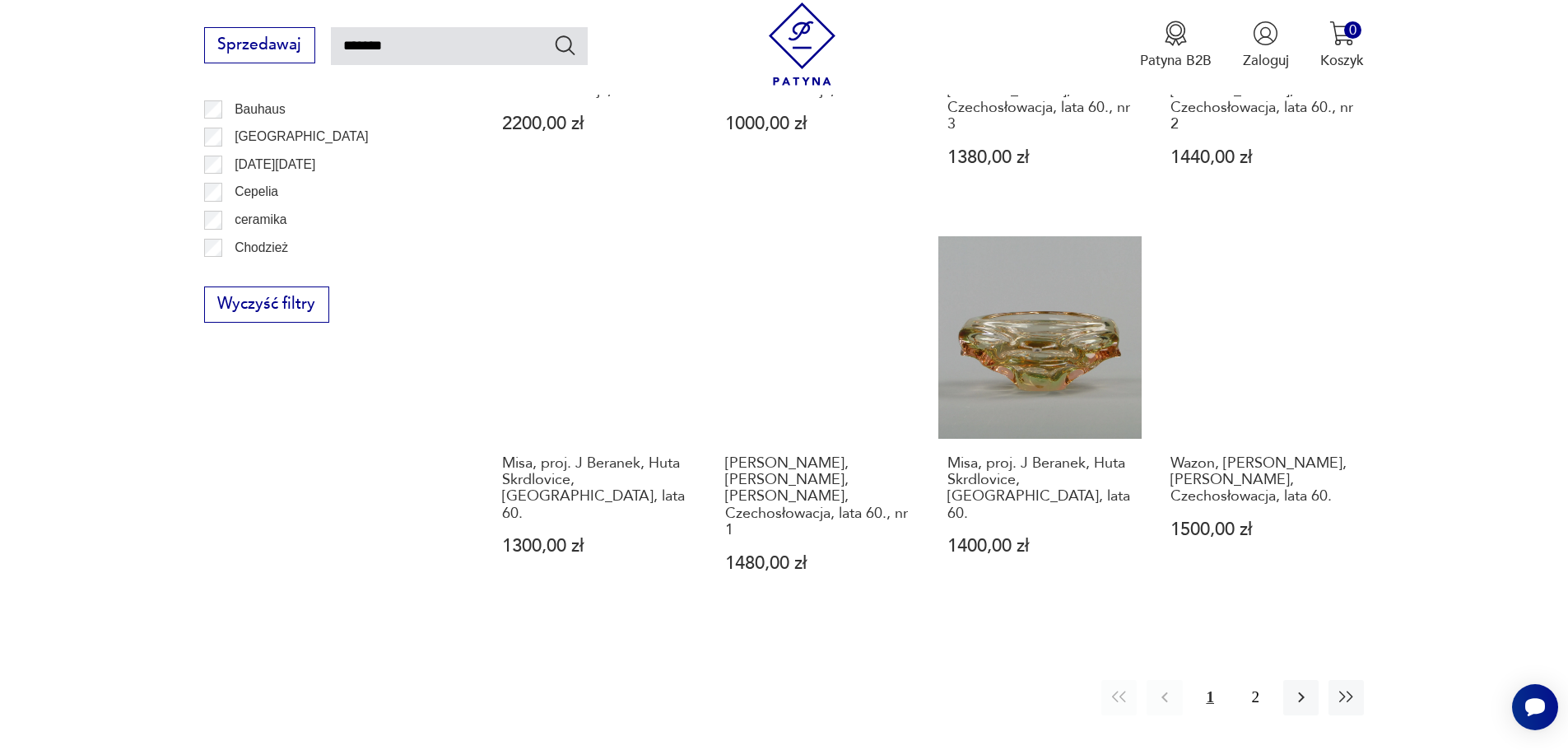
scroll to position [1514, 0]
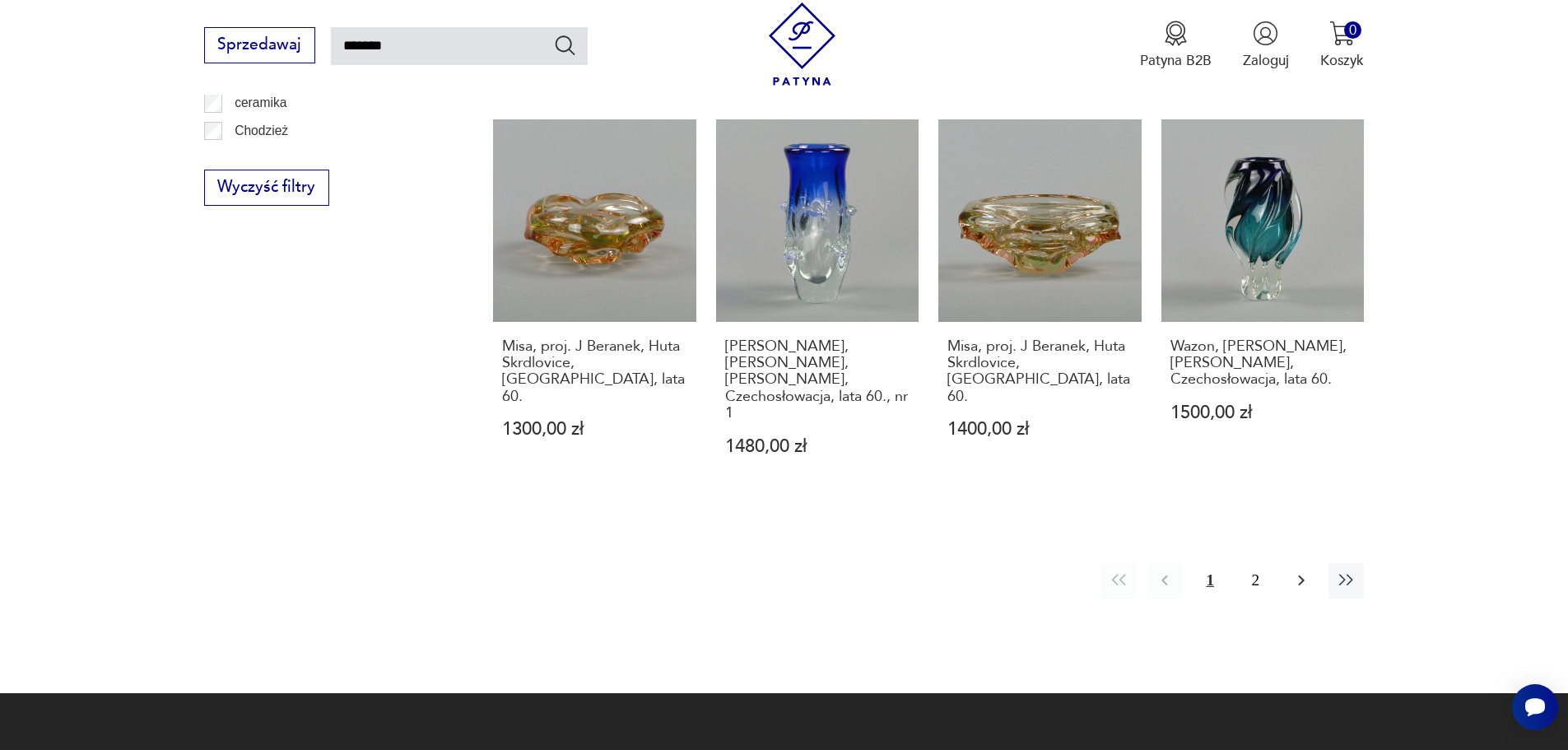
click at [1285, 563] on button "button" at bounding box center [1301, 581] width 35 height 35
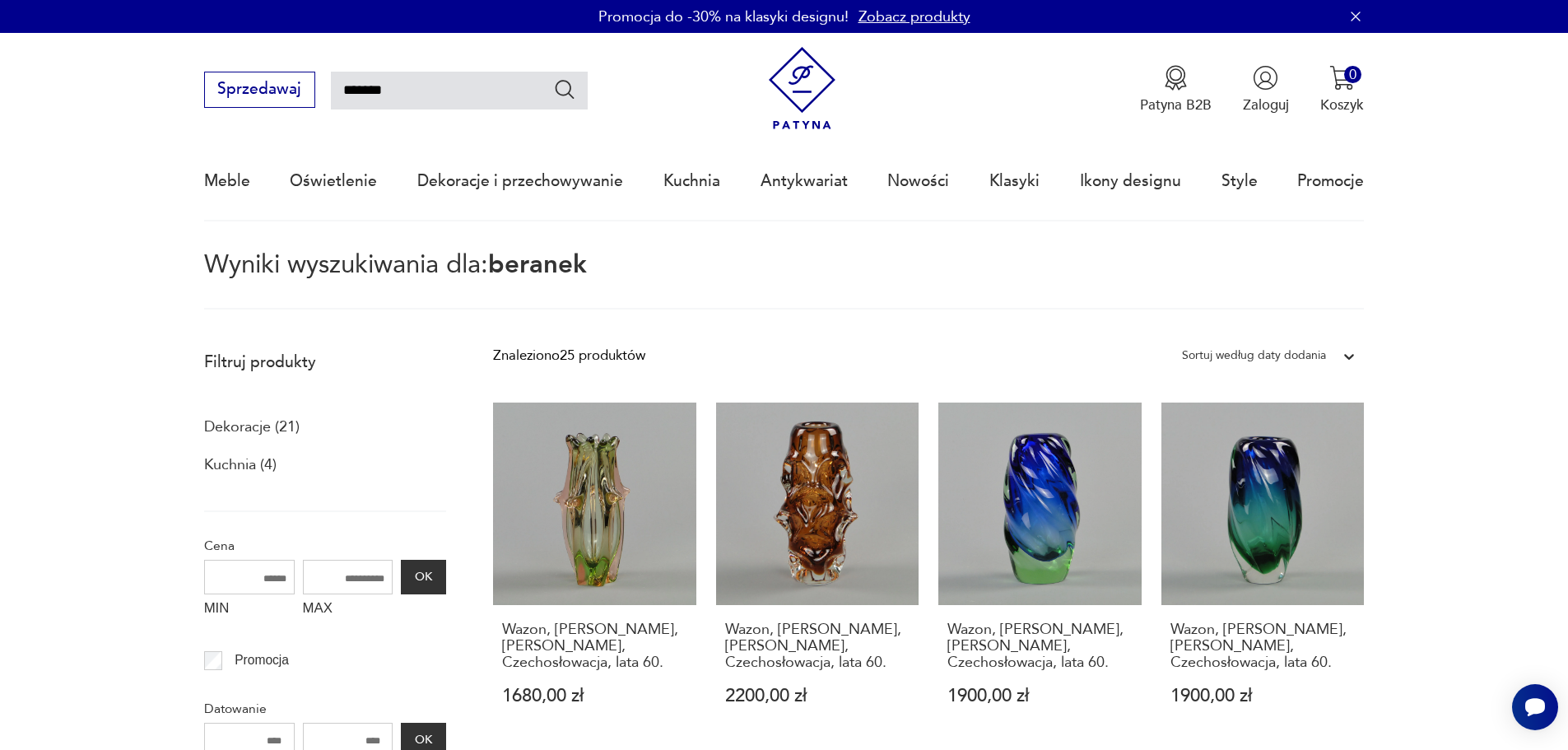
drag, startPoint x: 408, startPoint y: 93, endPoint x: 322, endPoint y: 88, distance: 86.1
click at [322, 88] on div "Sprzedawaj *******" at bounding box center [395, 90] width 383 height 36
type input "*****"
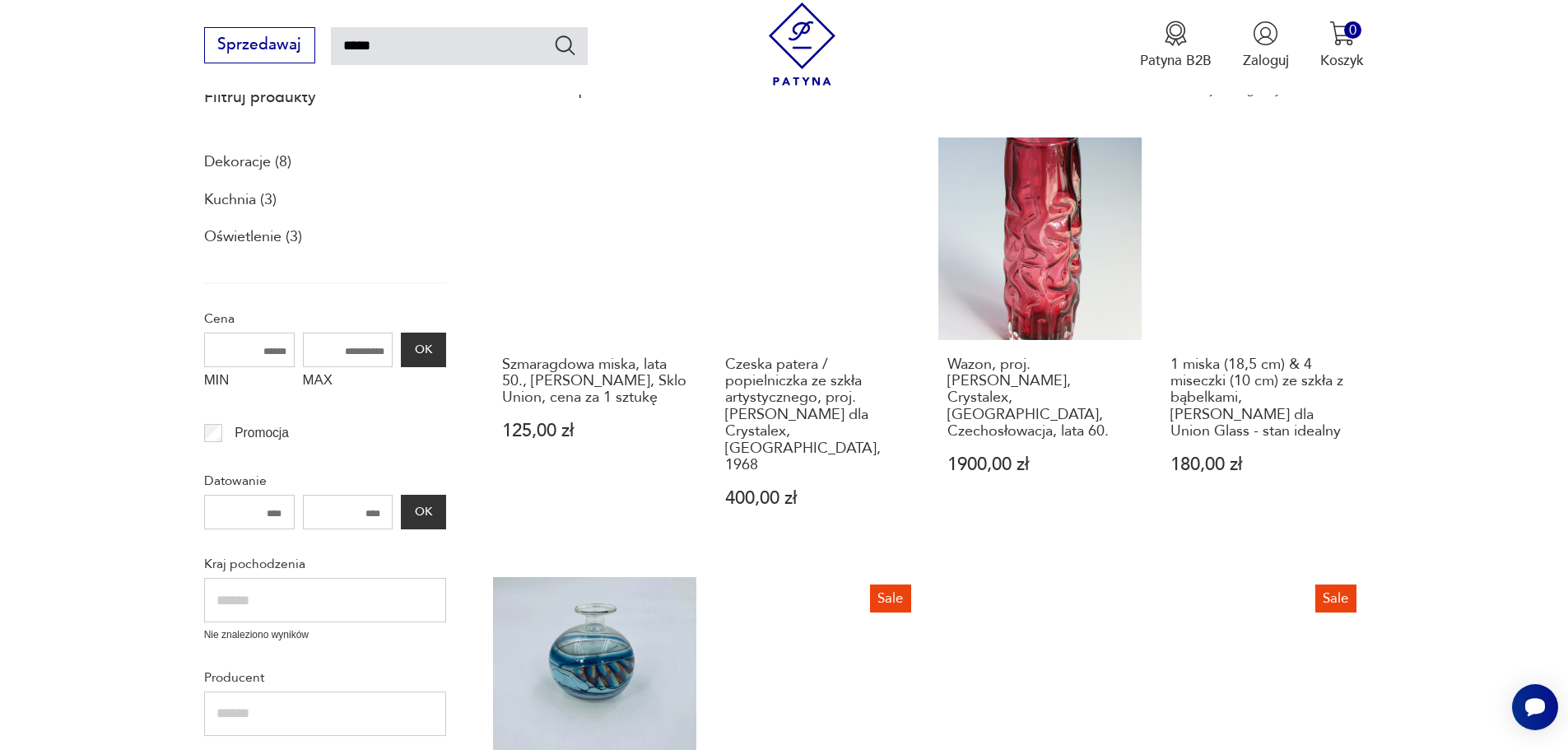
scroll to position [260, 0]
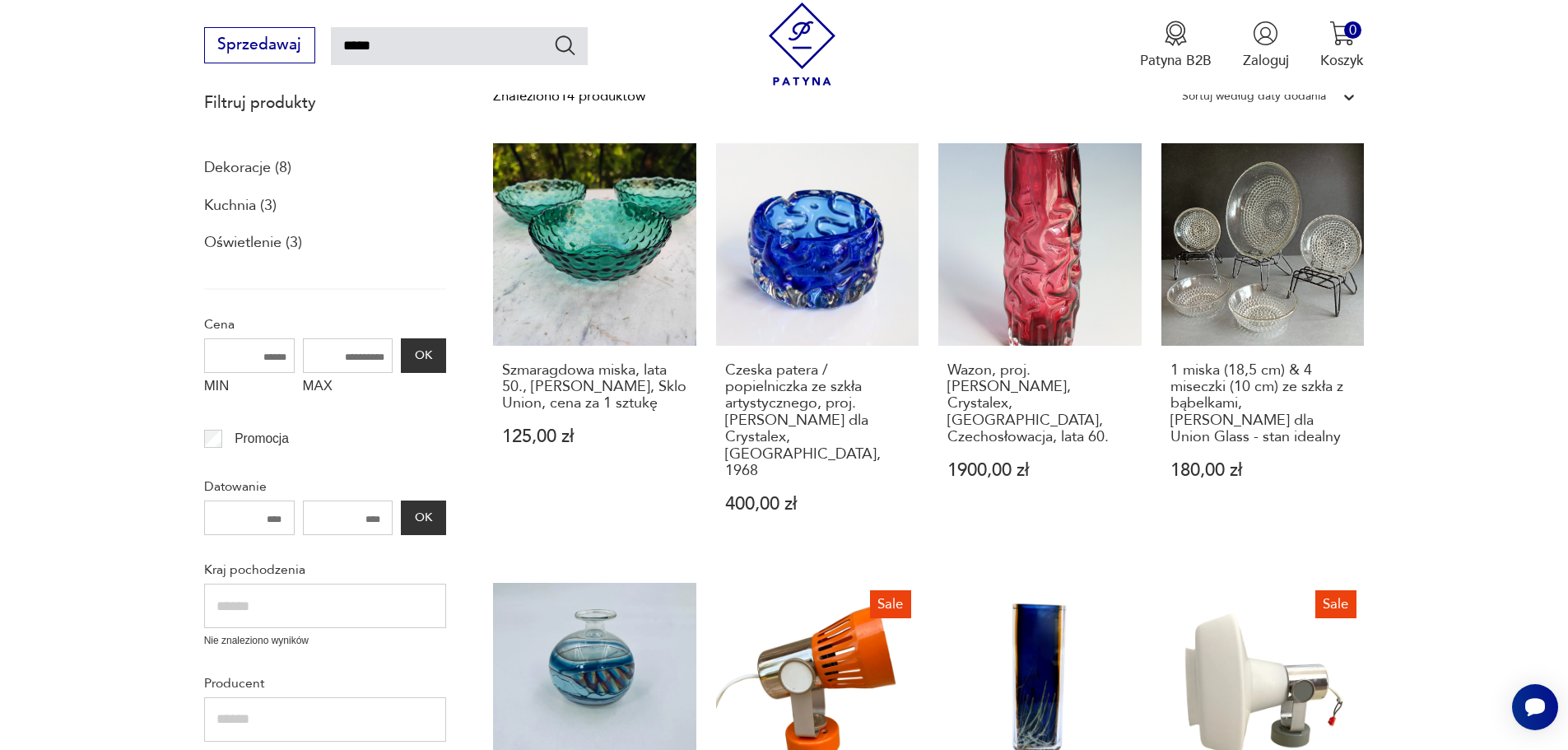
click at [438, 49] on input "*****" at bounding box center [459, 45] width 257 height 38
type input "**********"
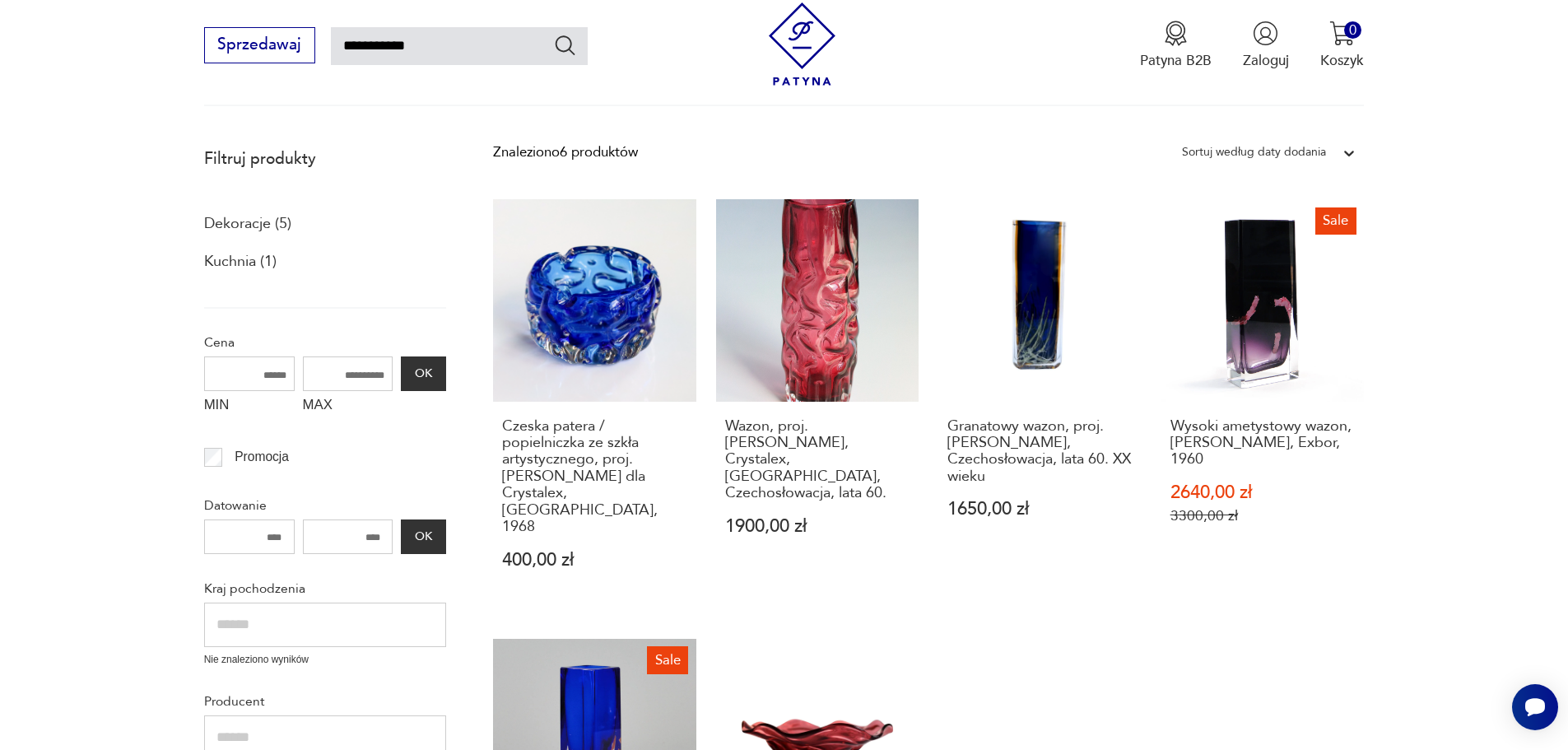
scroll to position [164, 0]
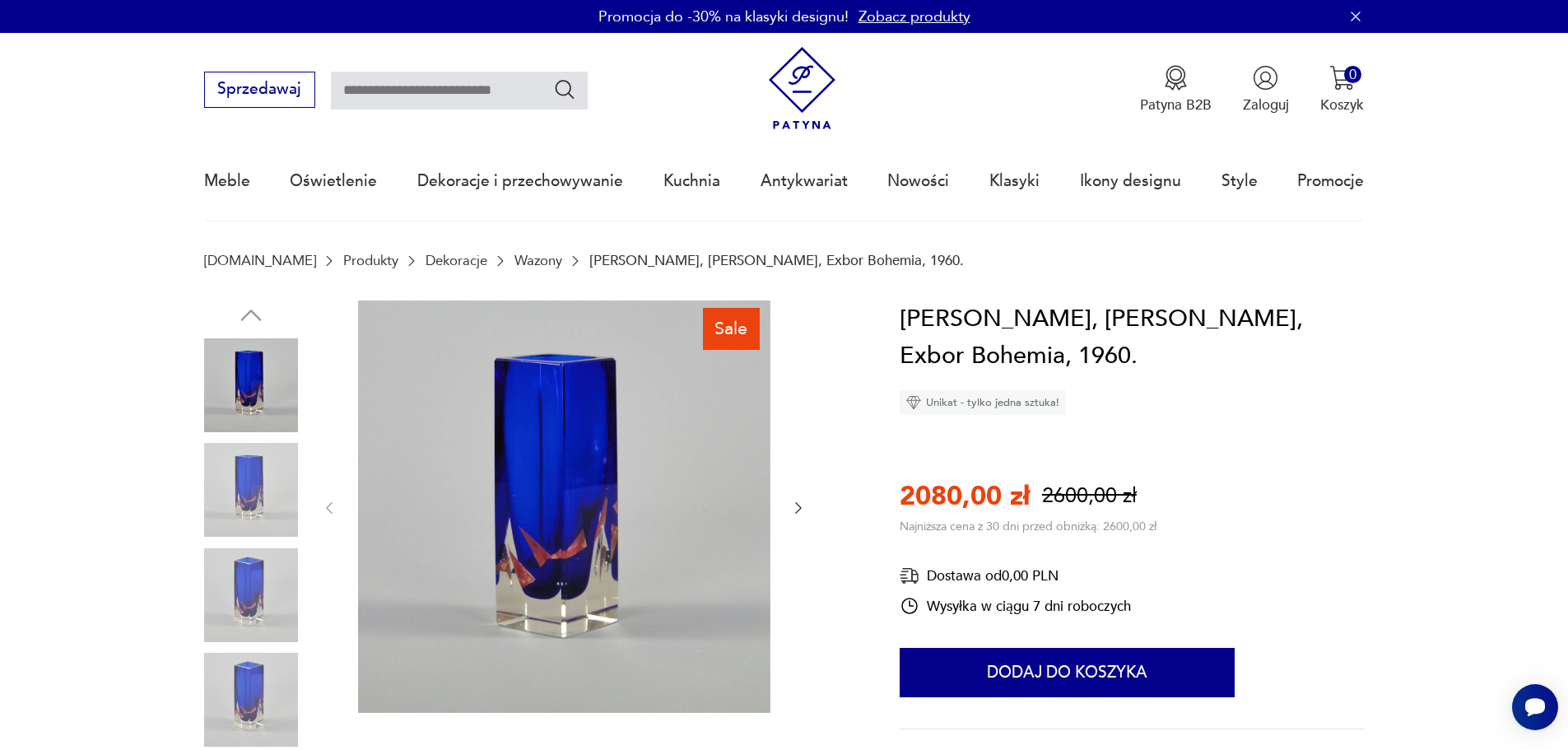
click at [268, 474] on img at bounding box center [251, 490] width 94 height 94
click at [259, 520] on img at bounding box center [251, 490] width 94 height 94
